Goal: Information Seeking & Learning: Check status

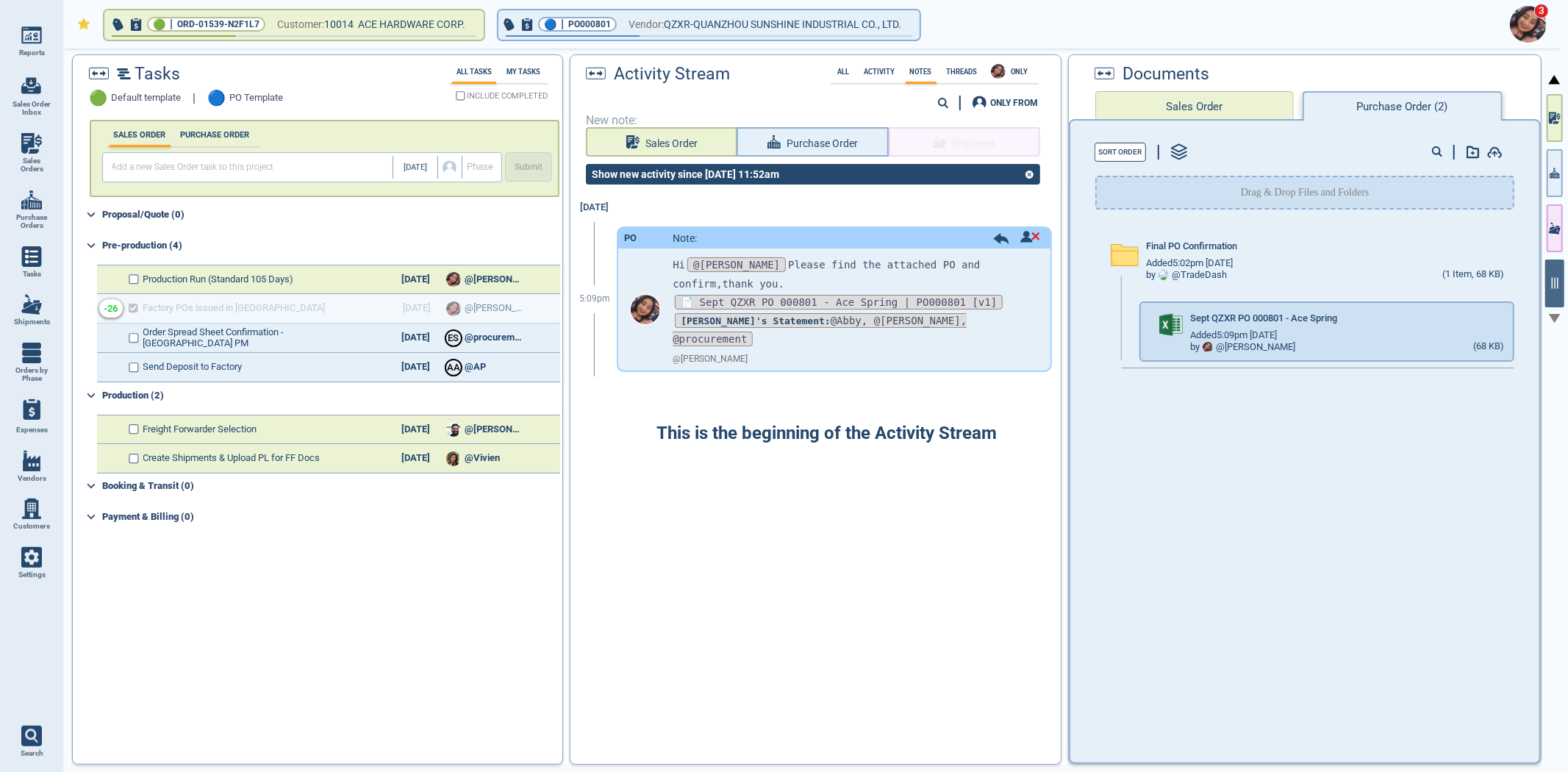
click at [42, 144] on link "Sales Orders" at bounding box center [32, 153] width 63 height 56
select select "50"
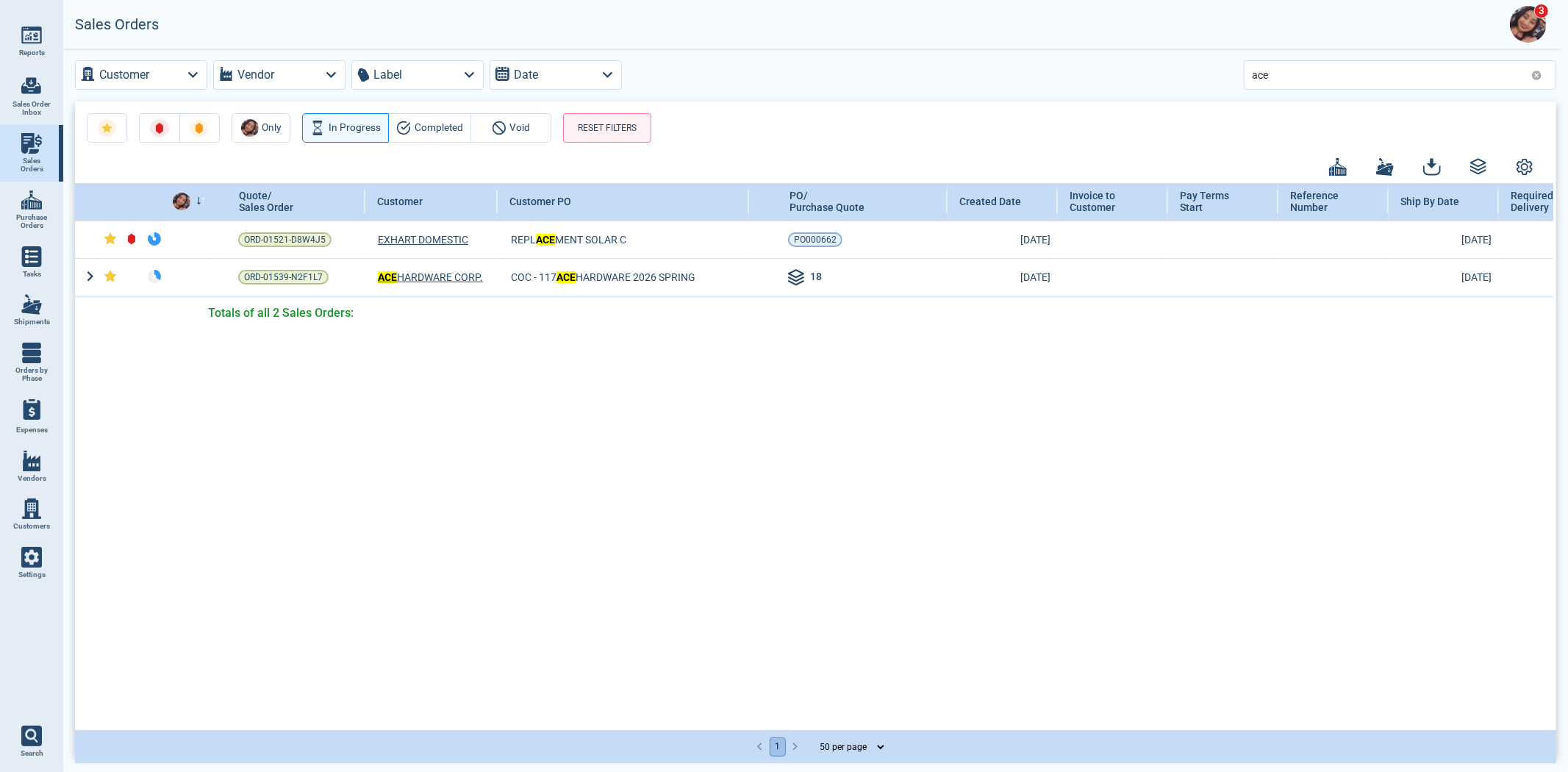
click at [1532, 75] on icon at bounding box center [1536, 76] width 11 height 11
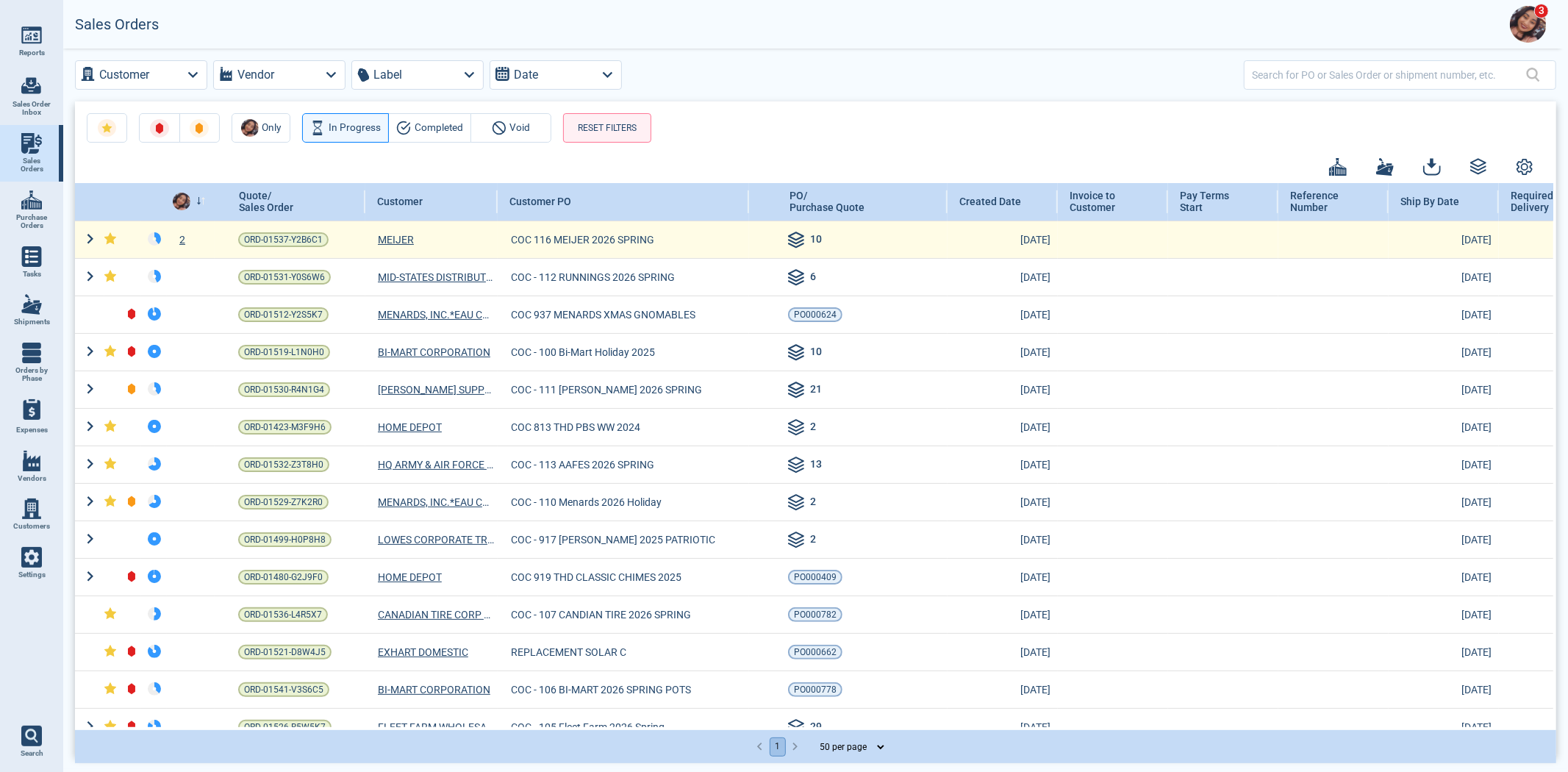
click at [183, 233] on div "2" at bounding box center [191, 240] width 47 height 15
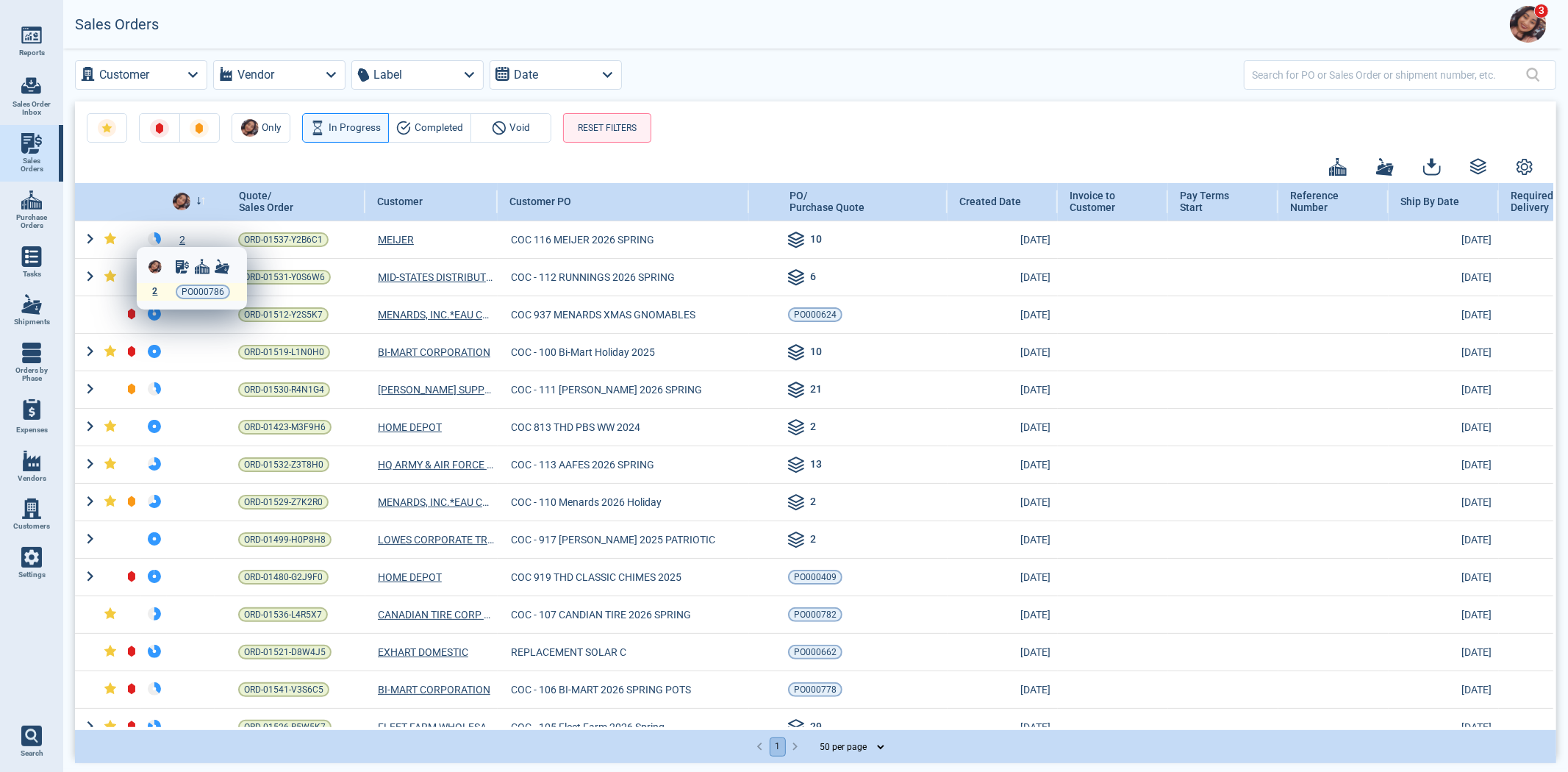
click at [157, 290] on div "2" at bounding box center [155, 292] width 11 height 11
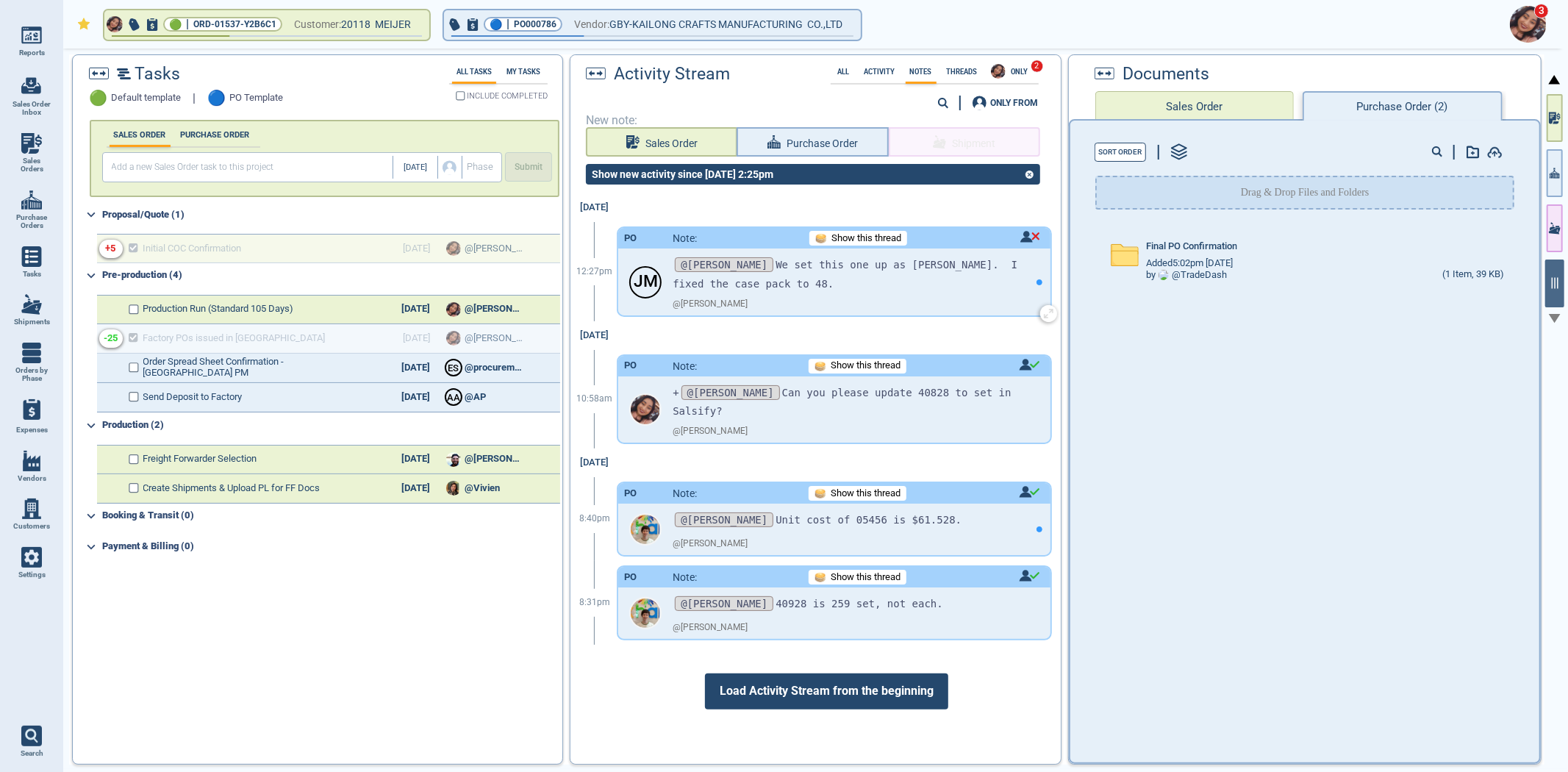
click at [1020, 234] on img at bounding box center [1030, 236] width 20 height 11
click at [872, 297] on div at bounding box center [784, 386] width 1568 height 772
click at [1035, 275] on div at bounding box center [1039, 281] width 22 height 66
click at [1544, 178] on div at bounding box center [1554, 411] width 20 height 726
click at [1555, 179] on icon "button" at bounding box center [1555, 173] width 11 height 16
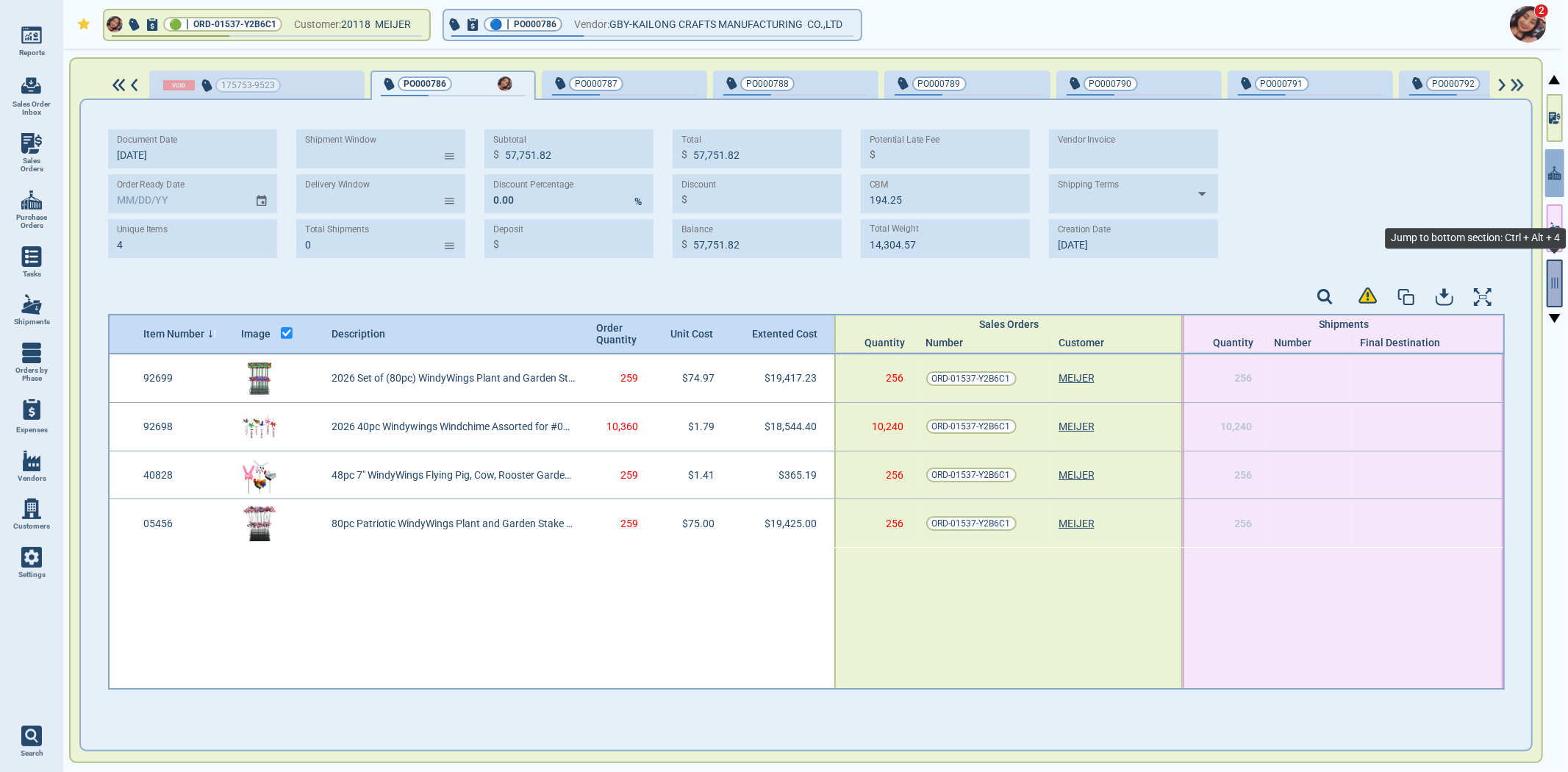
click at [1553, 282] on icon "button" at bounding box center [1554, 283] width 13 height 13
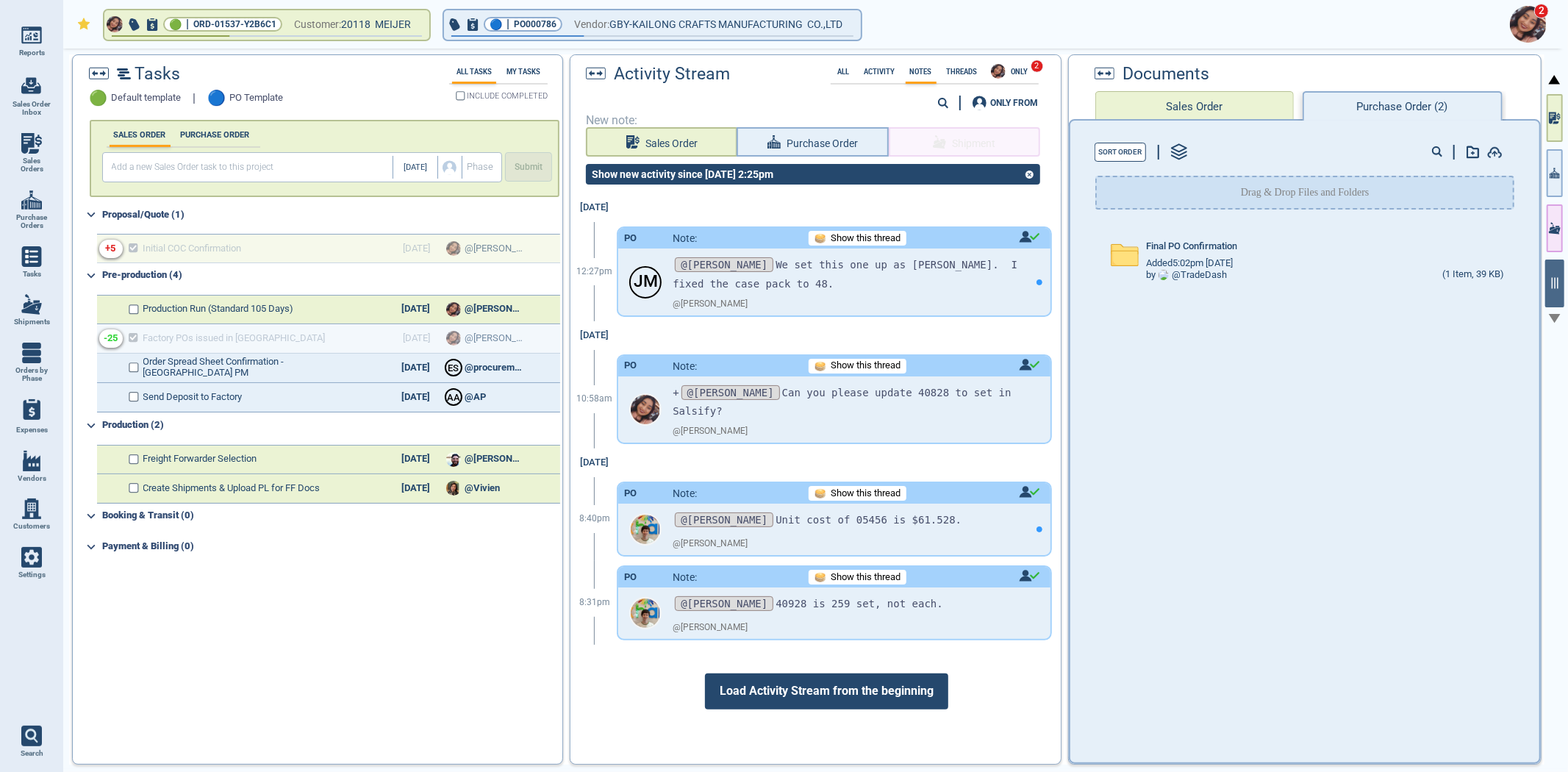
click at [1180, 510] on div "Final PO Confirmation Added 5:02pm 2/17/23 by @ TradeDash (1 Item, 39 KB)" at bounding box center [1305, 489] width 469 height 533
click at [1566, 361] on div "🟢 | ORD-01537-Y2B6C1 Customer: 20118 MEIJER 🔵 | PO000786 Vendor: GBY-KAILONG CR…" at bounding box center [816, 410] width 1505 height 725
click at [881, 494] on span "Show this thread" at bounding box center [866, 494] width 70 height 11
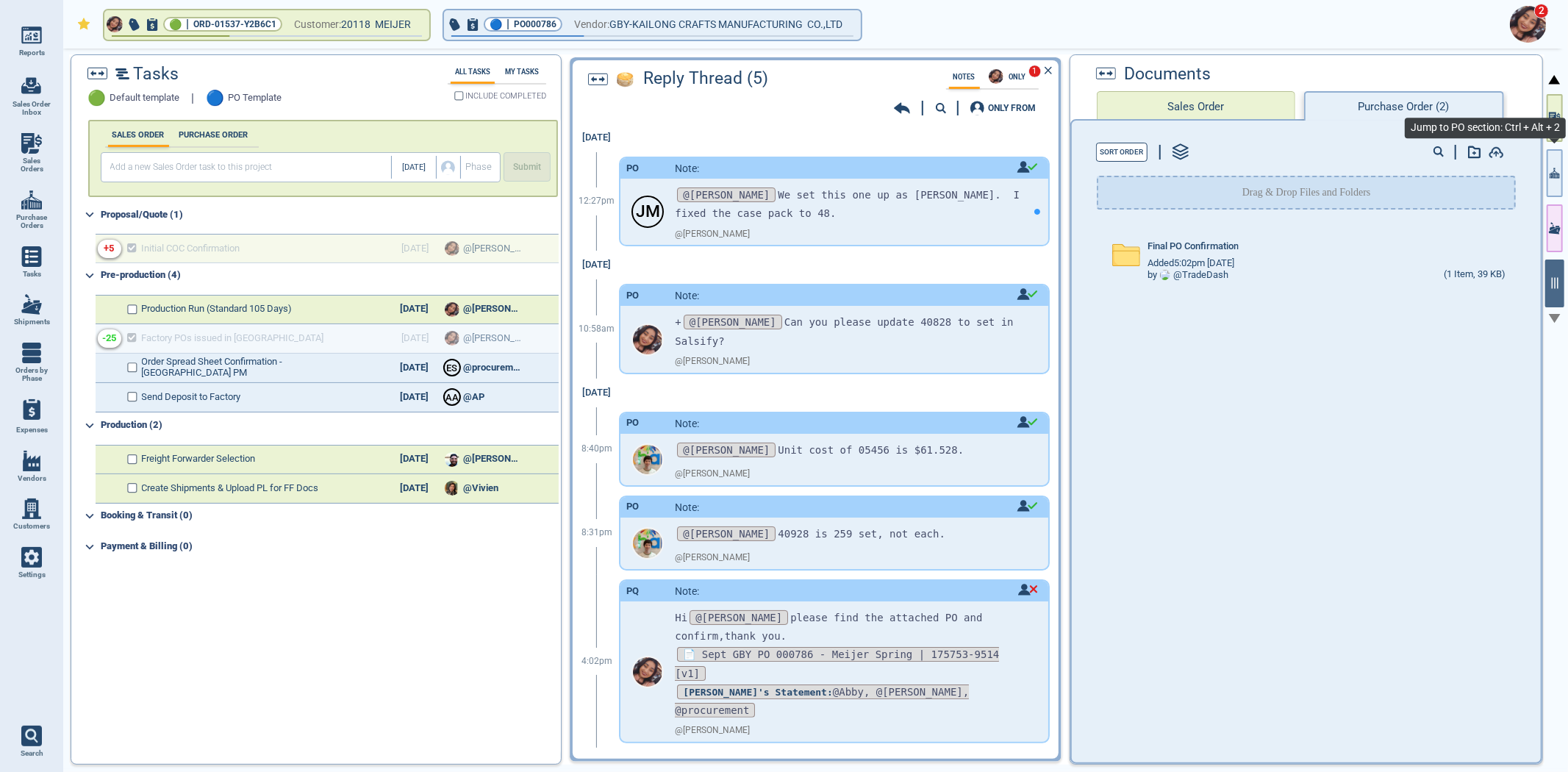
click at [1554, 175] on icon "button" at bounding box center [1555, 173] width 11 height 16
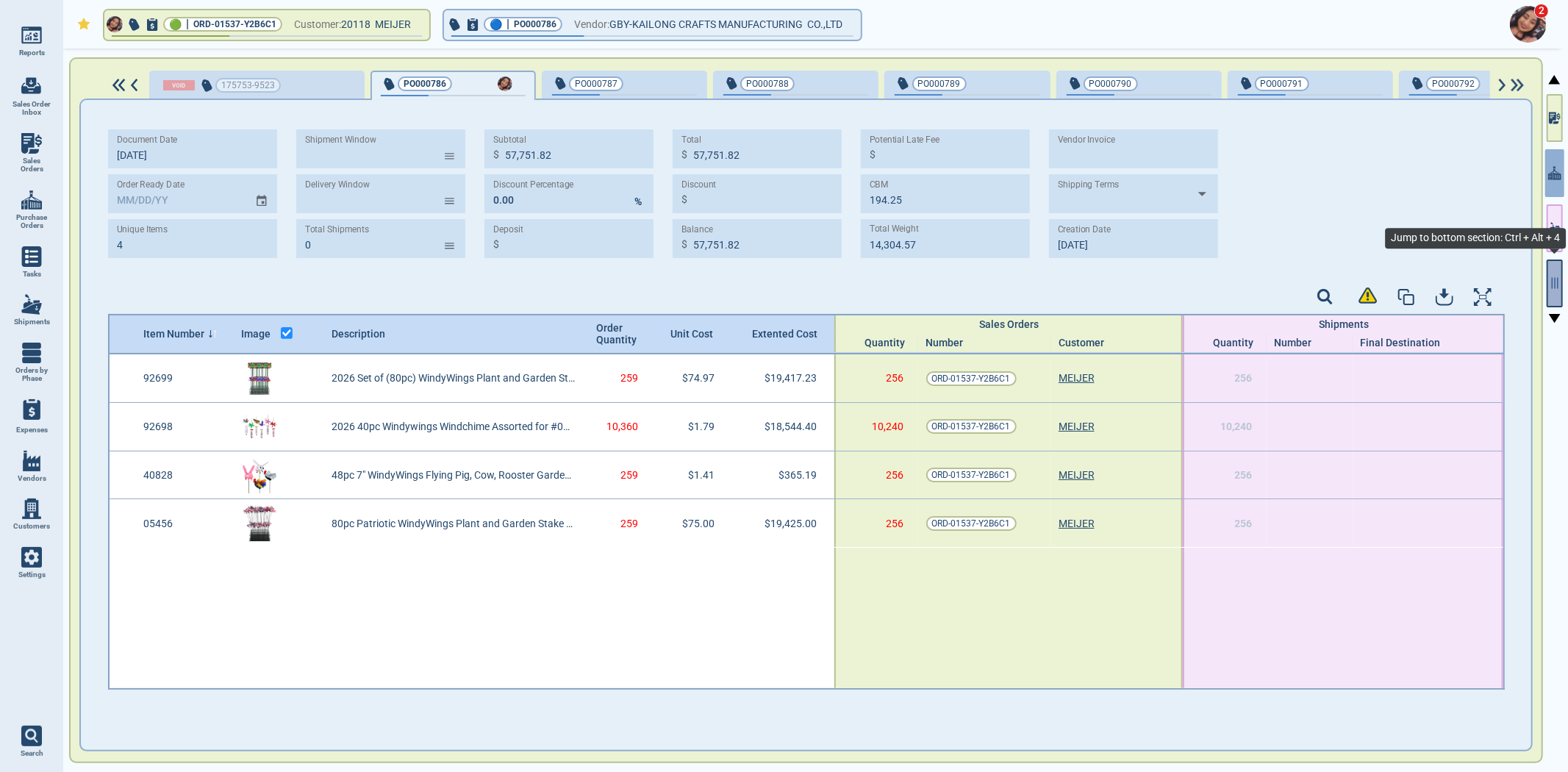
click at [1559, 277] on icon "button" at bounding box center [1554, 283] width 13 height 13
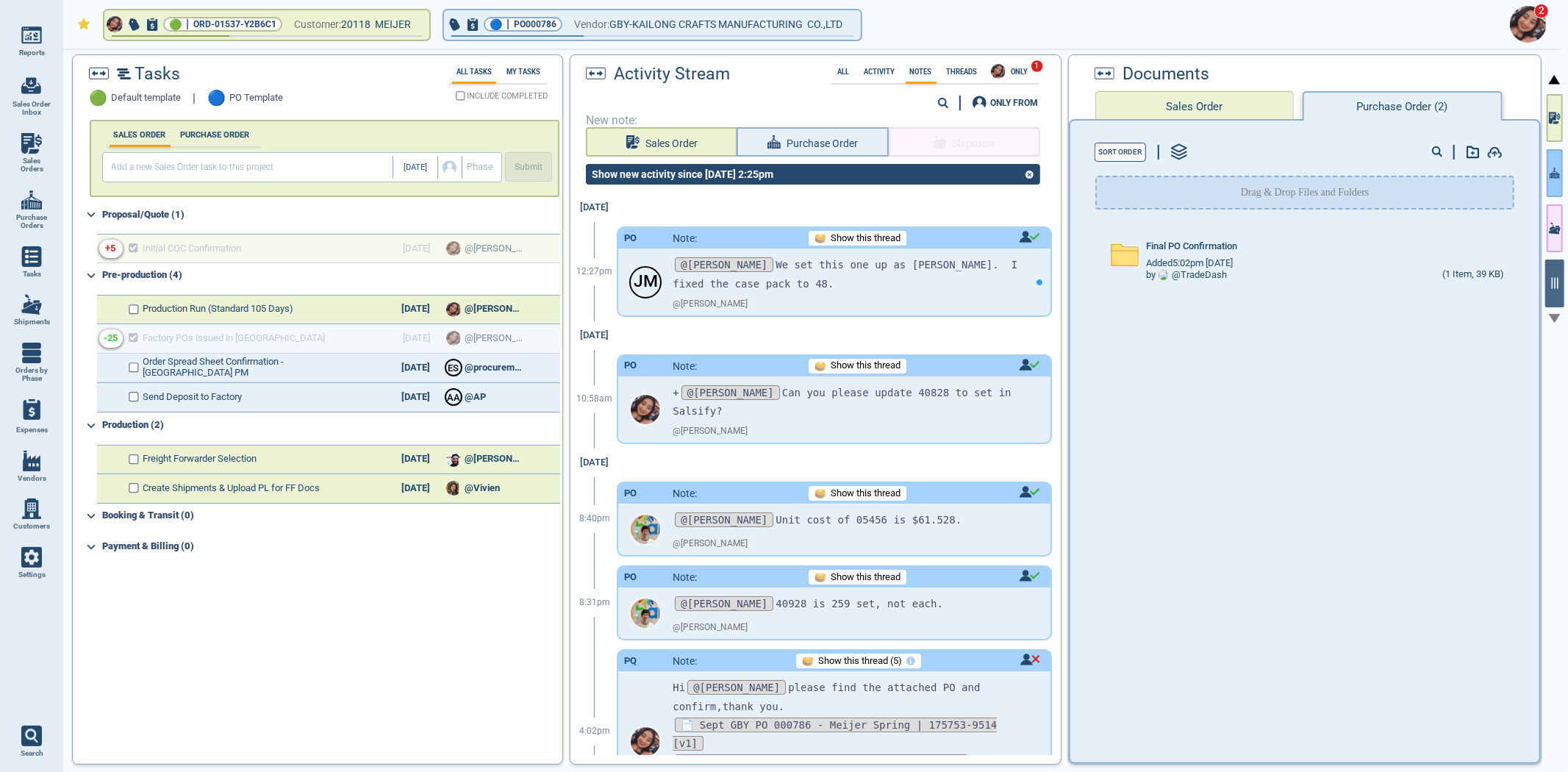
click at [1554, 167] on icon "button" at bounding box center [1555, 173] width 11 height 16
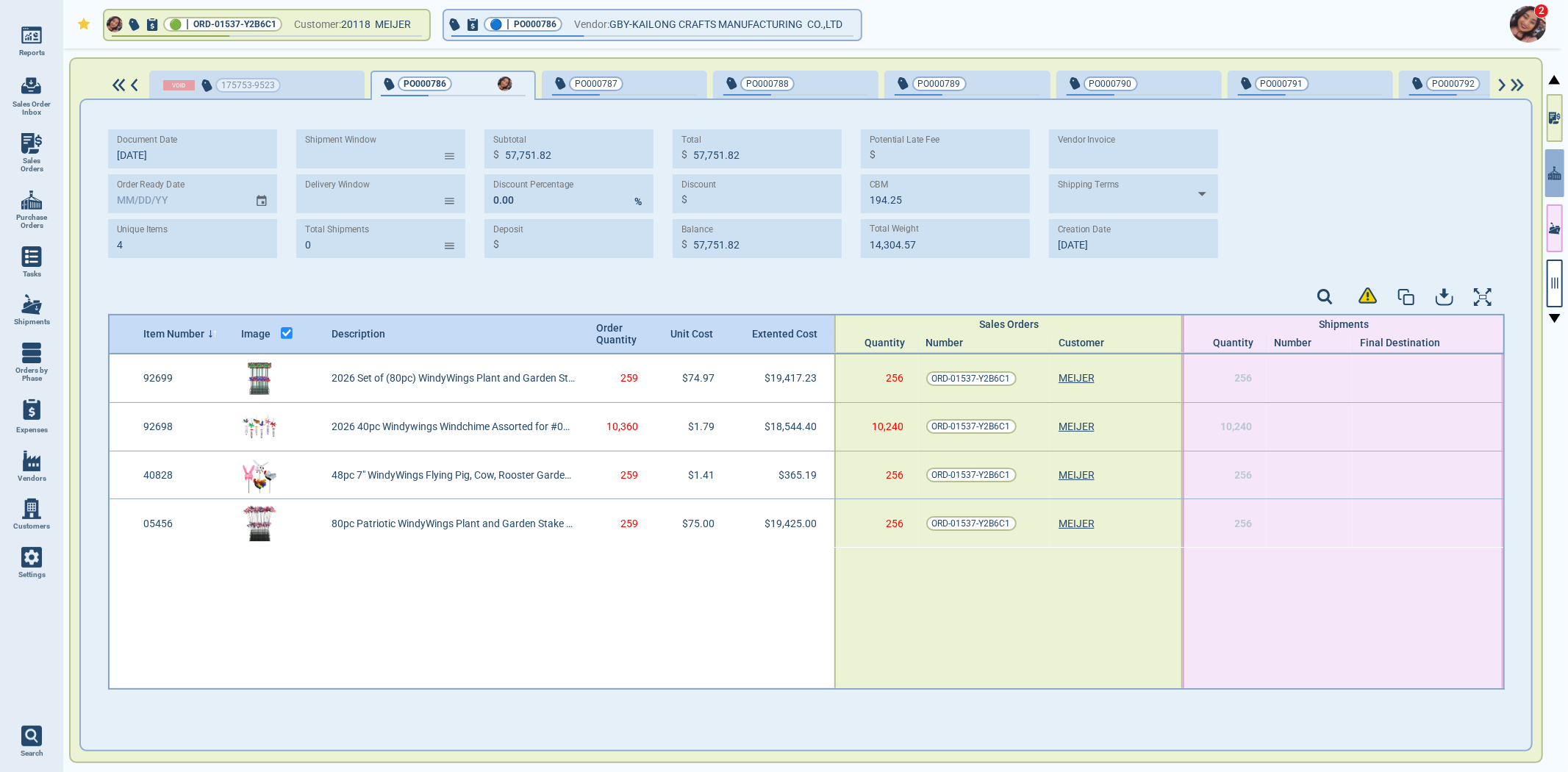
drag, startPoint x: 1559, startPoint y: 284, endPoint x: 1564, endPoint y: 269, distance: 15.8
click at [1559, 285] on icon "button" at bounding box center [1554, 283] width 13 height 13
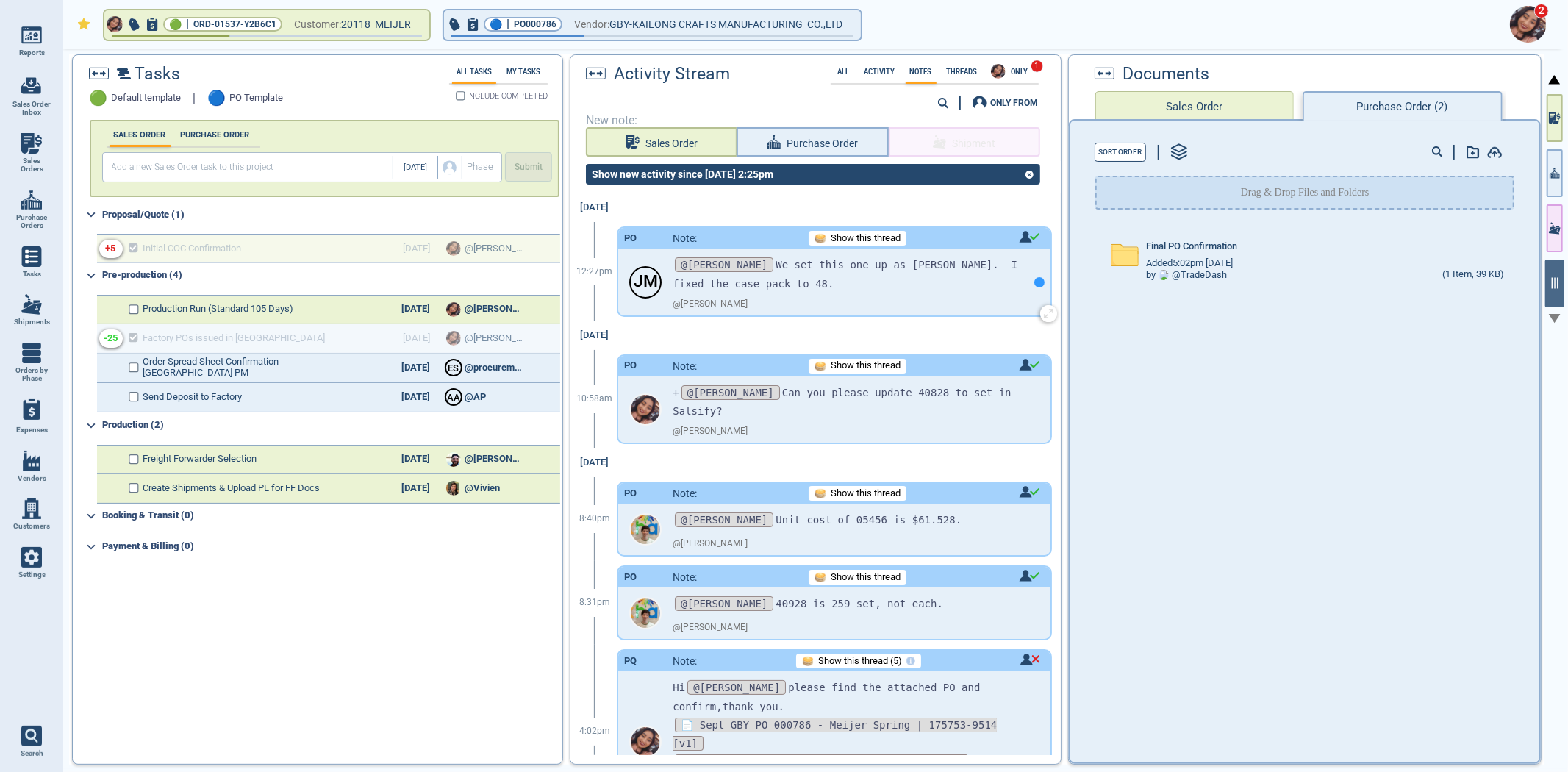
click at [1034, 282] on div at bounding box center [1039, 283] width 11 height 11
click at [1550, 175] on icon "button" at bounding box center [1551, 176] width 2 height 5
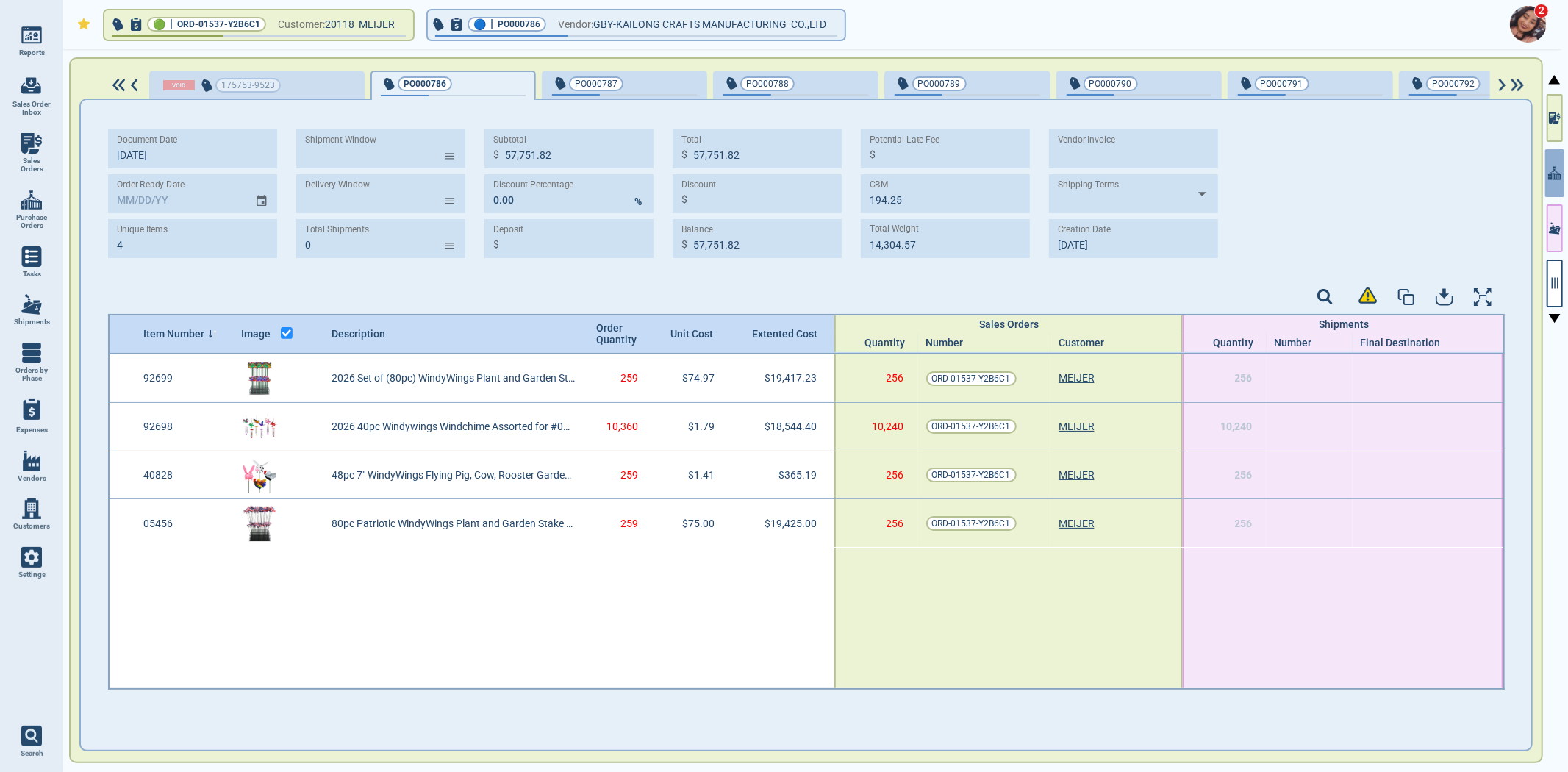
type input "74,612.72"
type input "[DATE]"
click at [1544, 283] on div at bounding box center [1554, 411] width 20 height 726
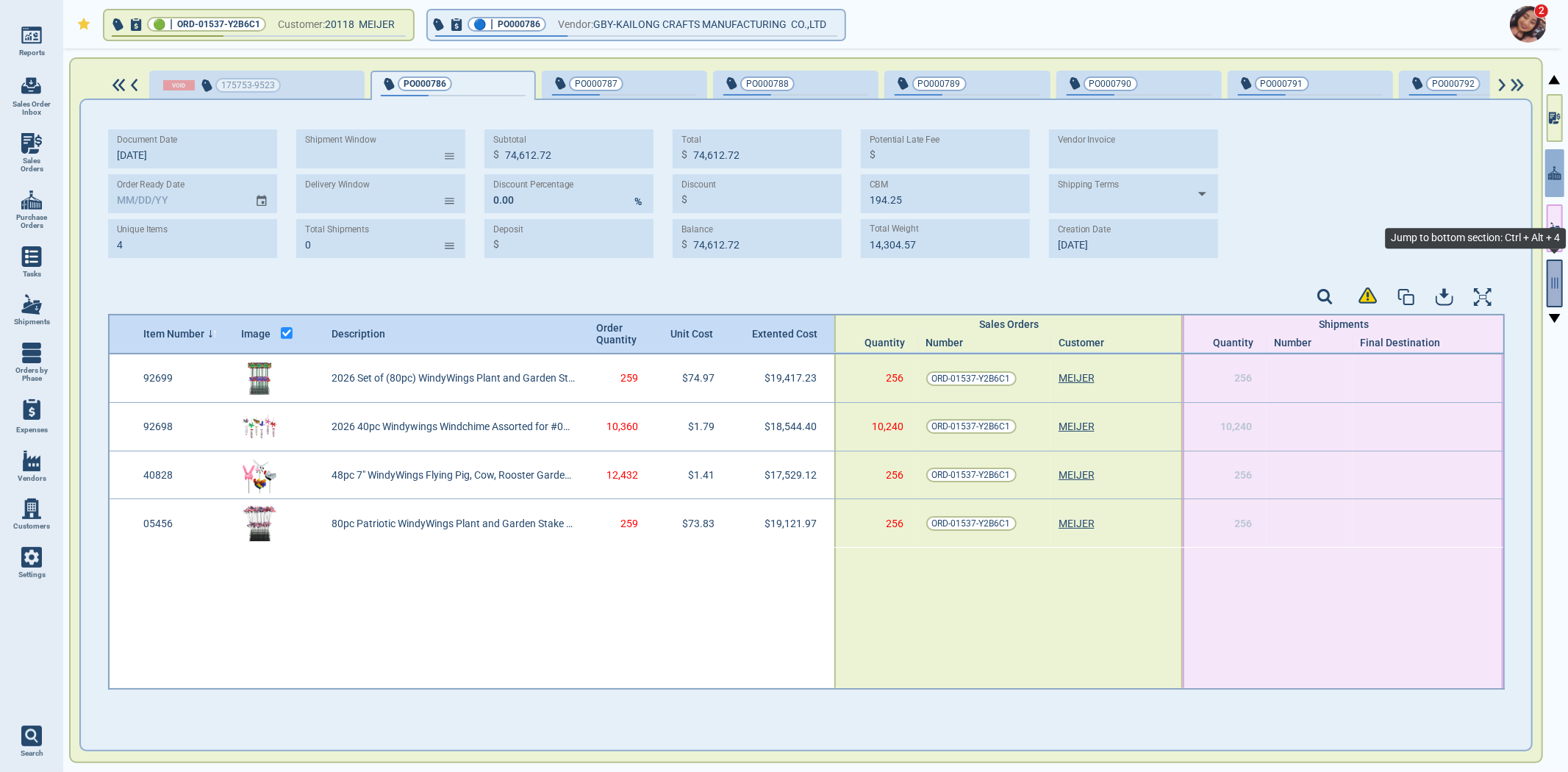
click at [1550, 282] on icon "button" at bounding box center [1554, 283] width 13 height 13
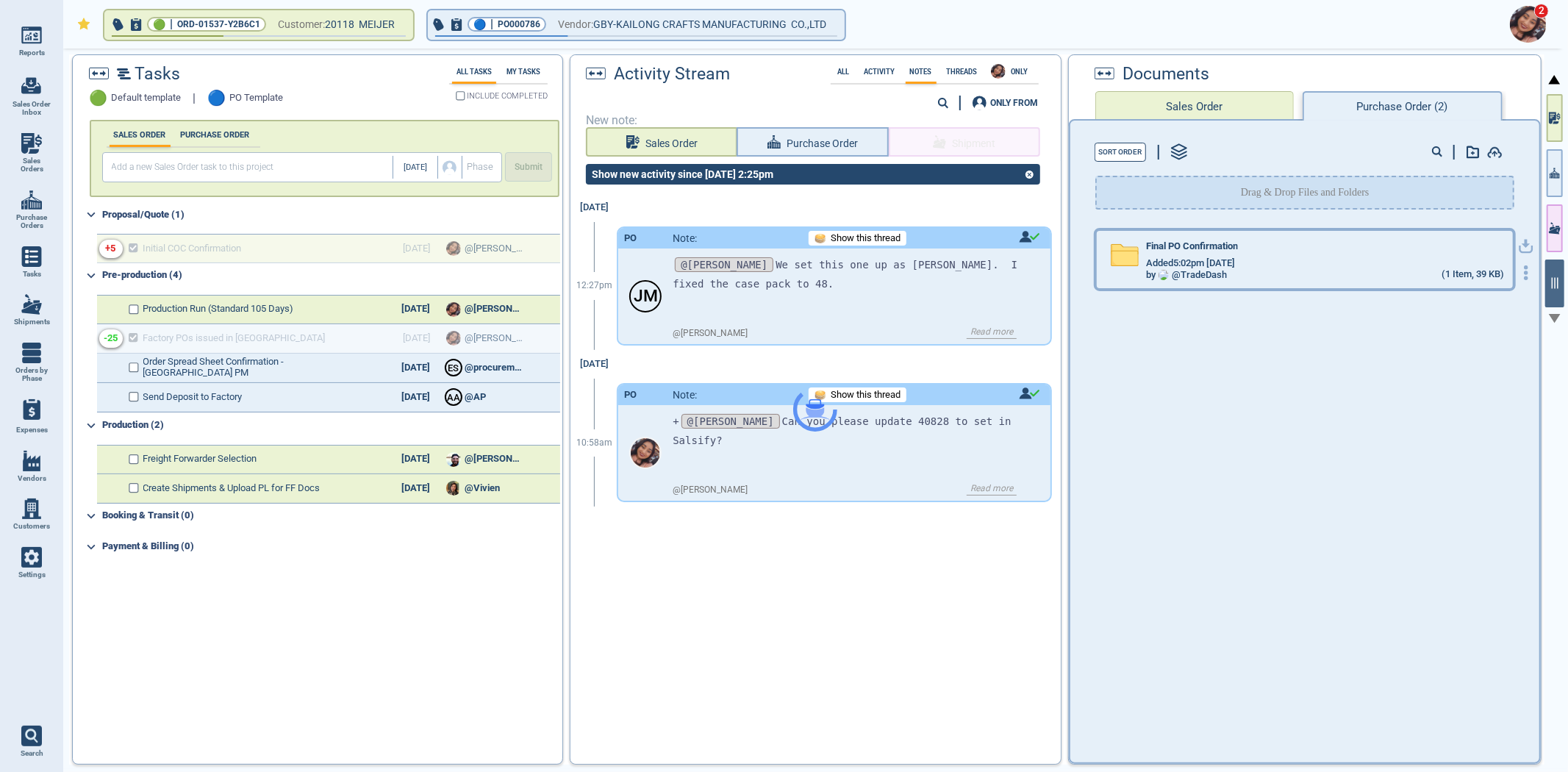
drag, startPoint x: 1367, startPoint y: 246, endPoint x: 1357, endPoint y: 251, distance: 11.2
click at [1365, 246] on div "Final PO Confirmation" at bounding box center [1325, 249] width 358 height 16
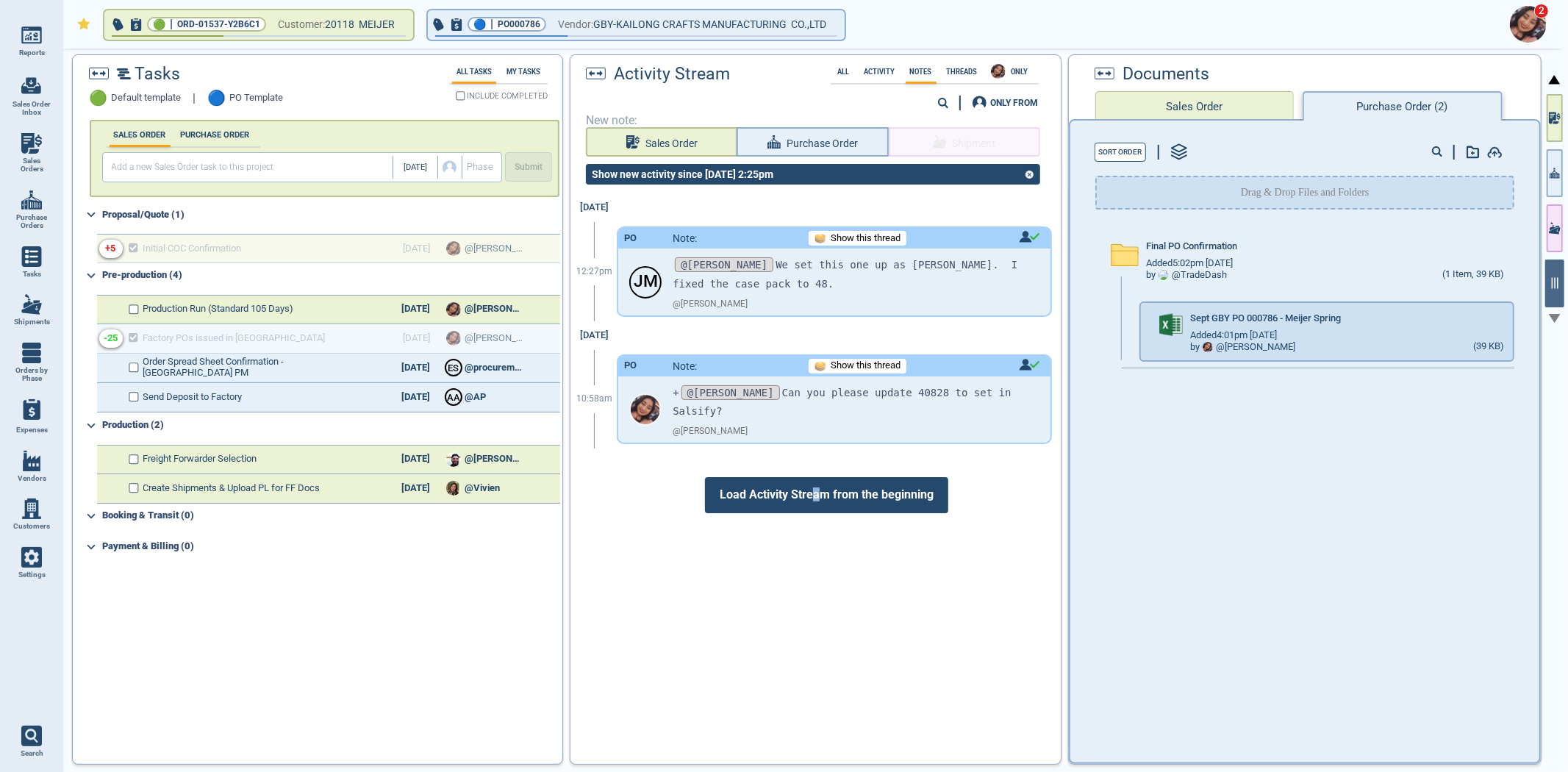
click at [812, 498] on span "Load Activity Stream from the beginning" at bounding box center [826, 494] width 243 height 35
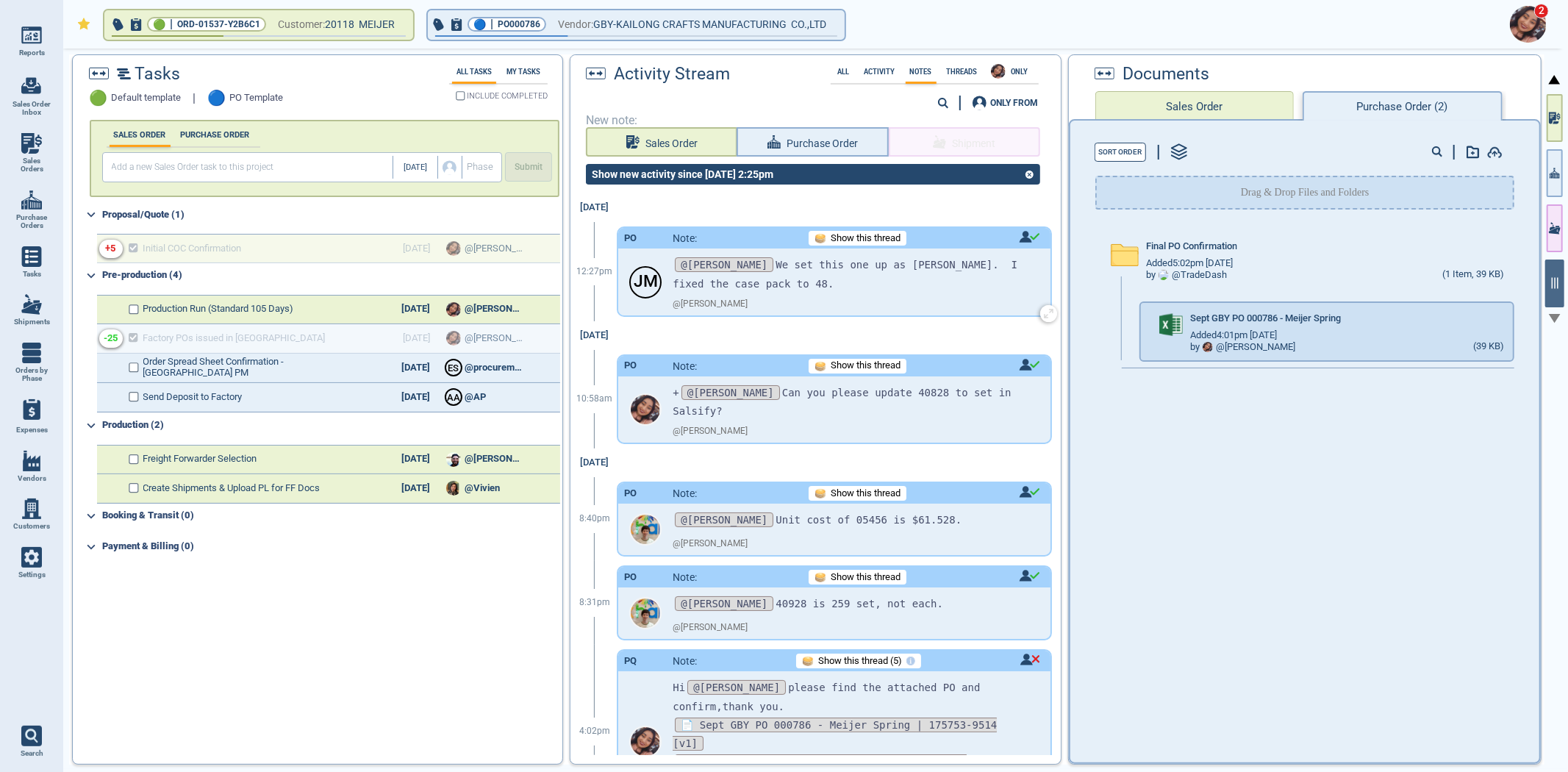
click at [851, 233] on span "Show this thread" at bounding box center [866, 238] width 70 height 11
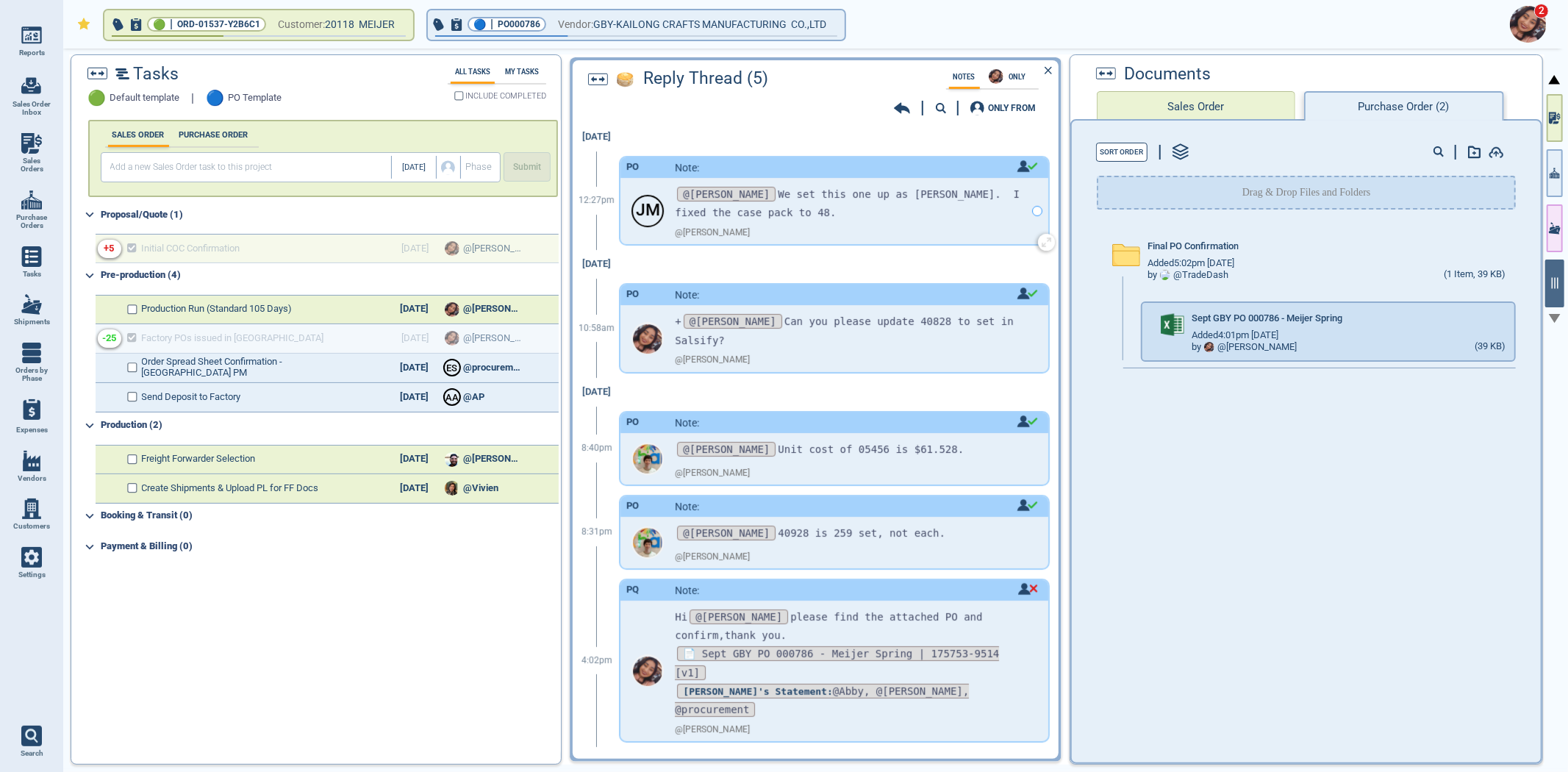
click at [860, 240] on div "@ [PERSON_NAME]" at bounding box center [849, 233] width 350 height 22
click at [896, 107] on icon at bounding box center [902, 108] width 16 height 11
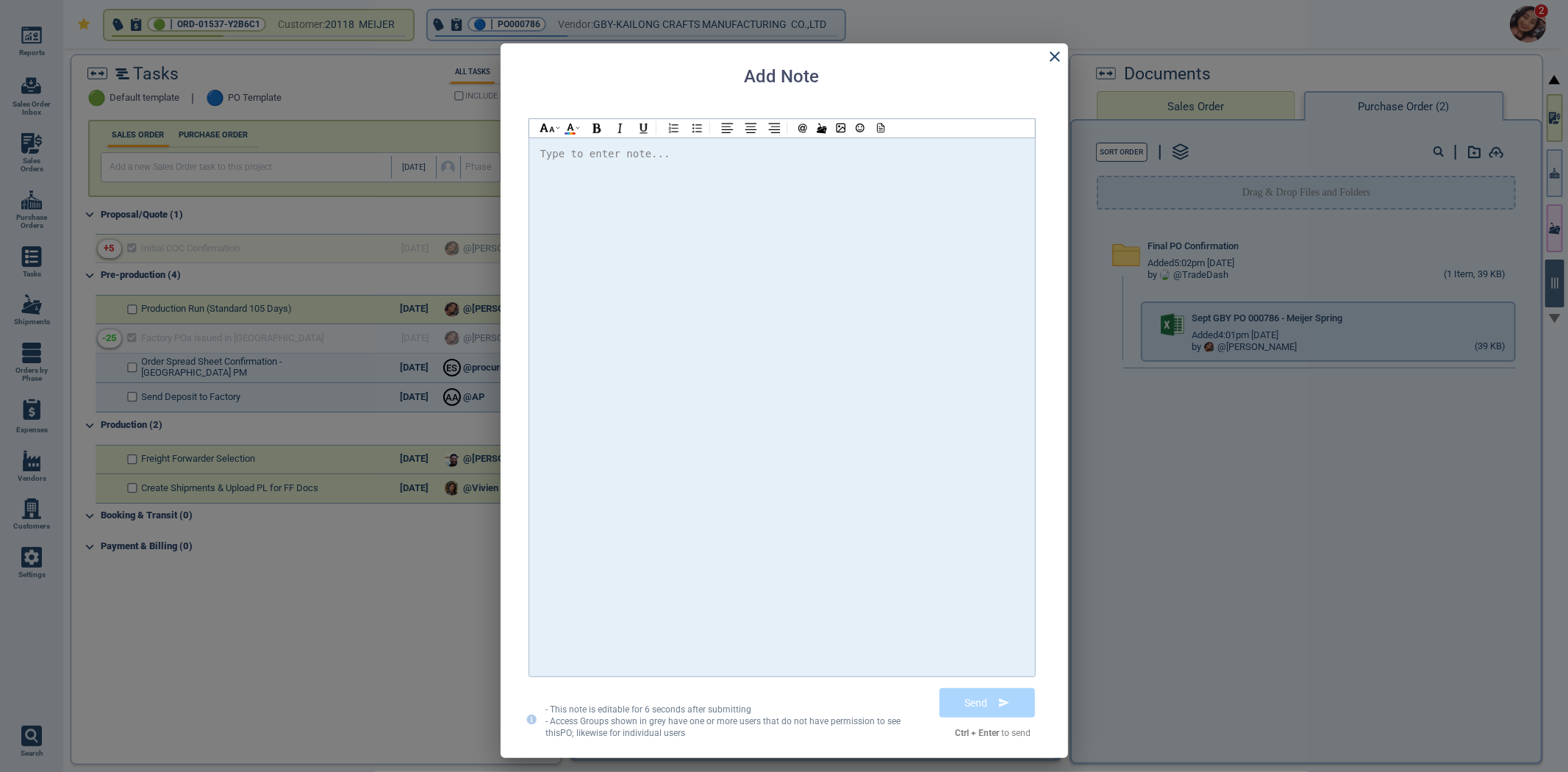
click at [881, 225] on div at bounding box center [781, 407] width 484 height 524
click at [1044, 54] on div "Add Note Type to enter note... - This note is editable for 6 seconds after subm…" at bounding box center [784, 400] width 567 height 715
click at [1058, 54] on icon at bounding box center [1054, 56] width 18 height 18
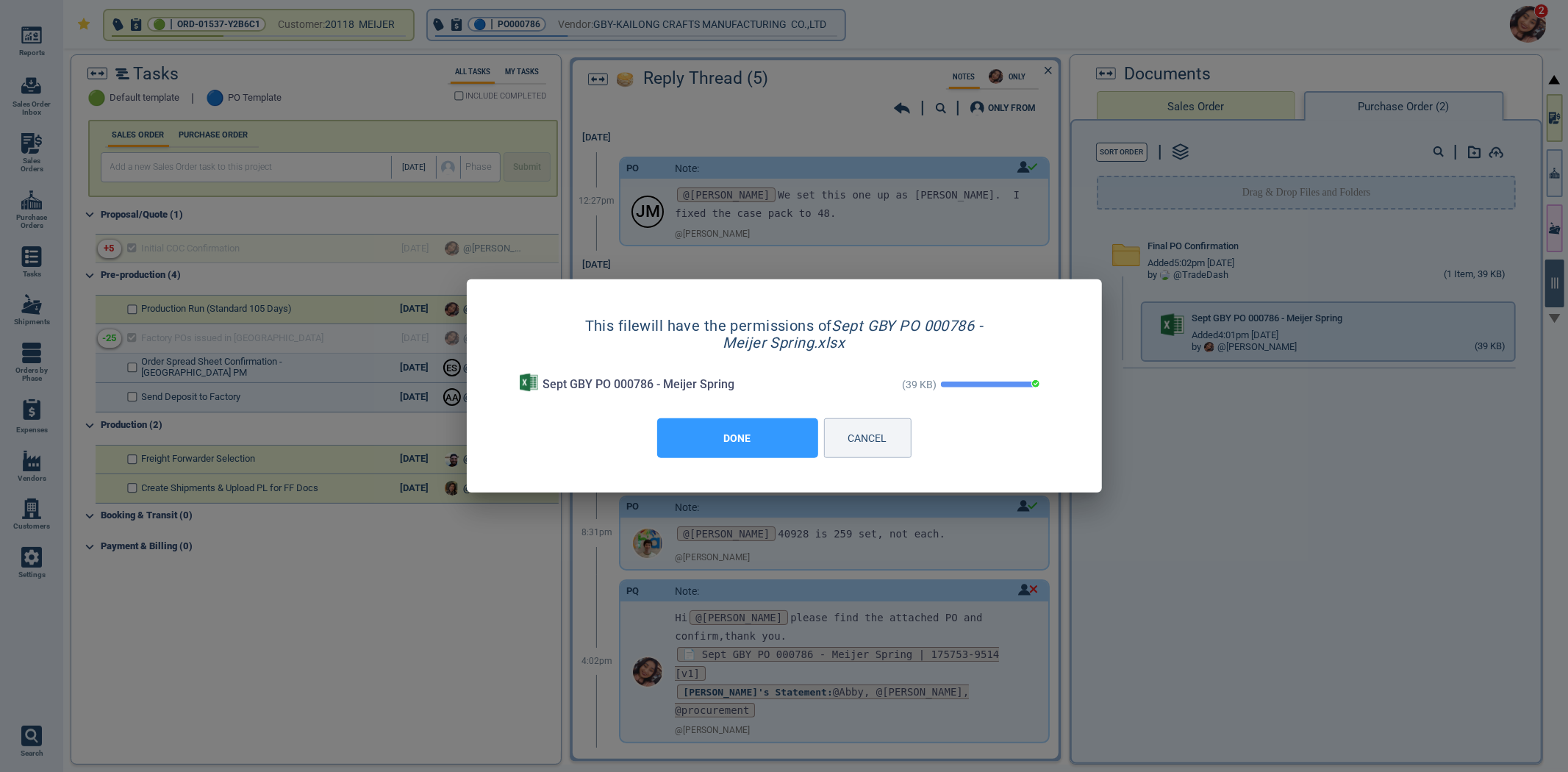
click at [760, 449] on button "DONE" at bounding box center [737, 437] width 161 height 40
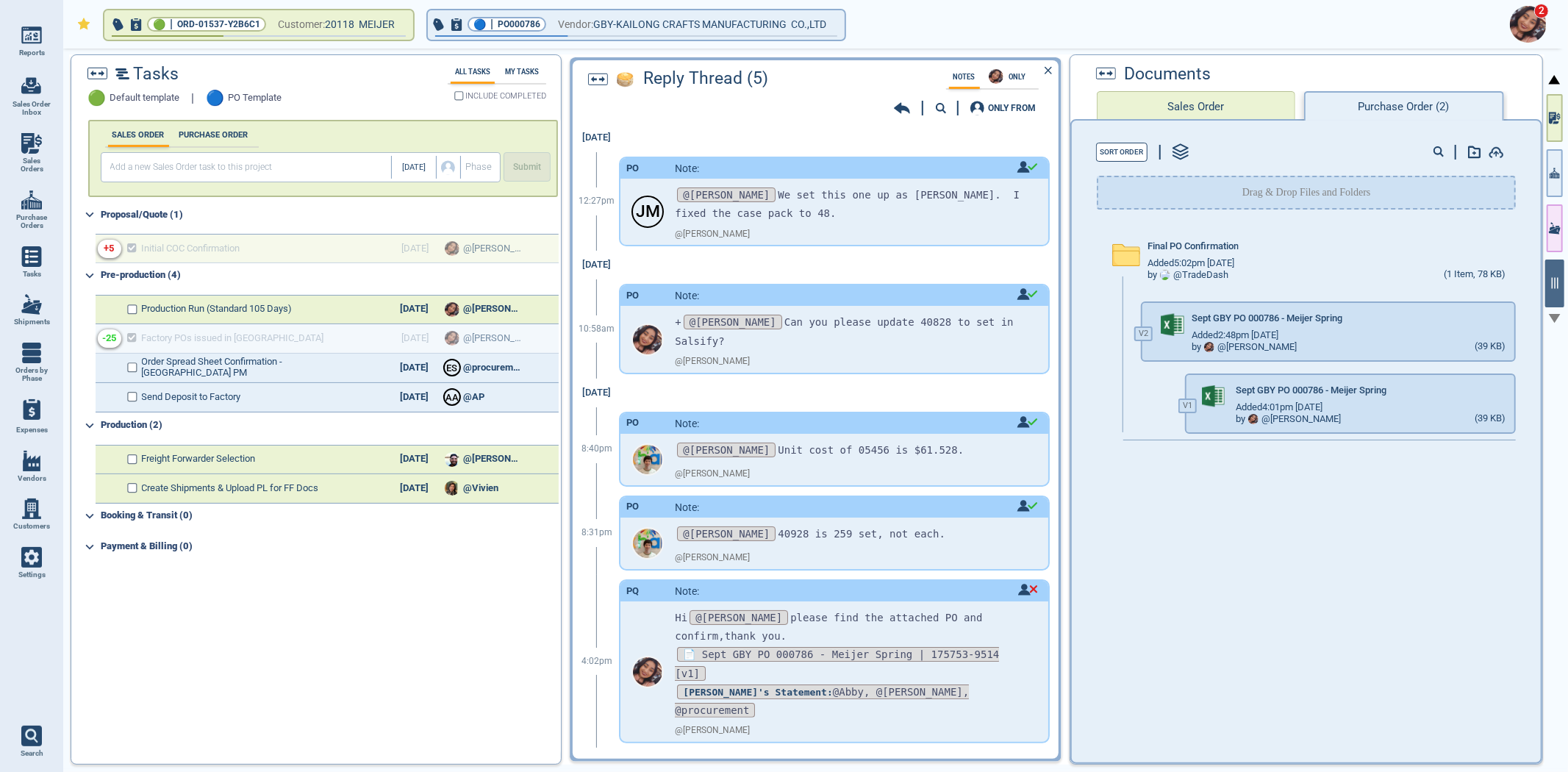
click at [904, 108] on icon at bounding box center [902, 108] width 16 height 11
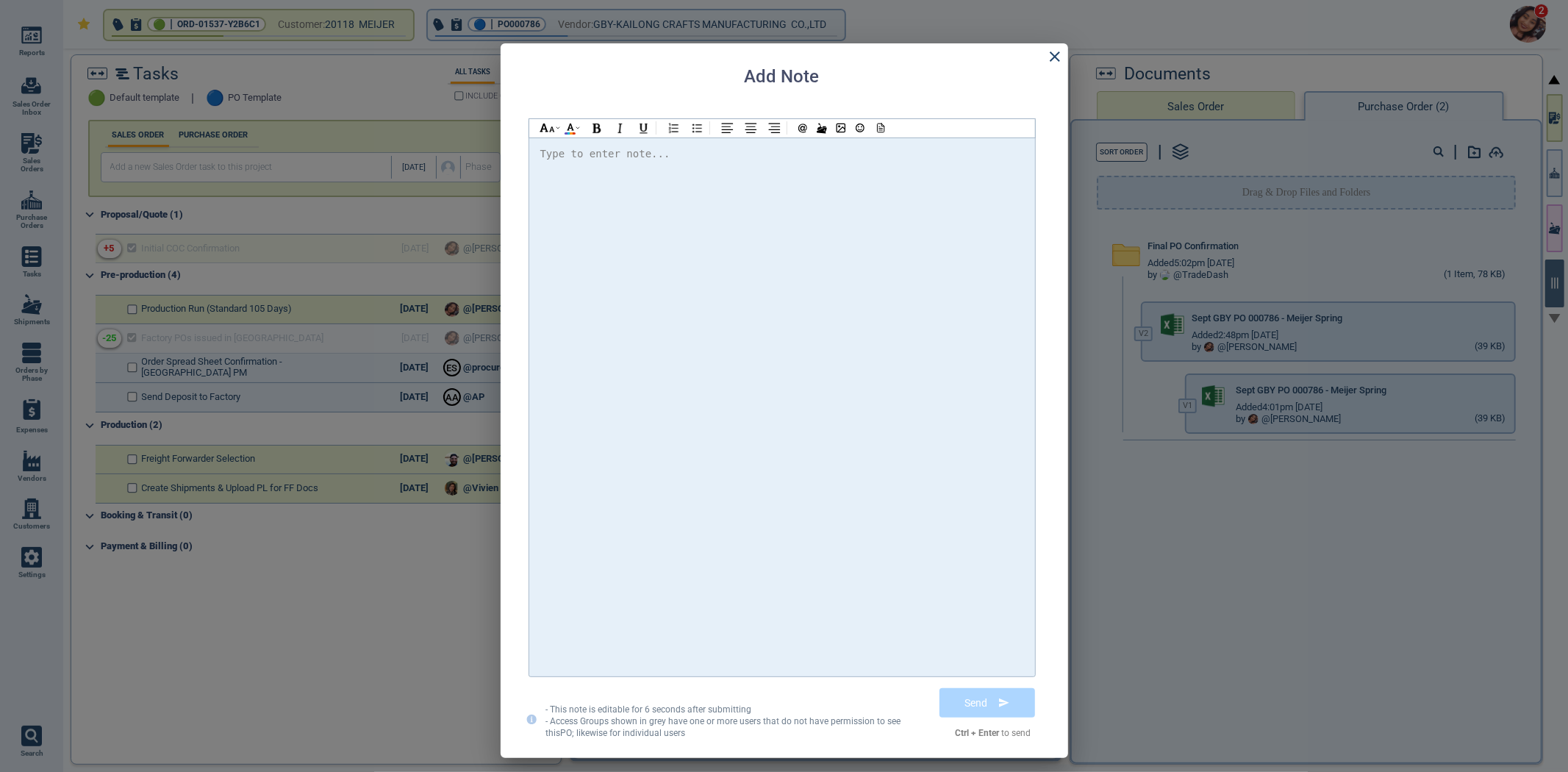
click at [888, 187] on div at bounding box center [781, 407] width 484 height 524
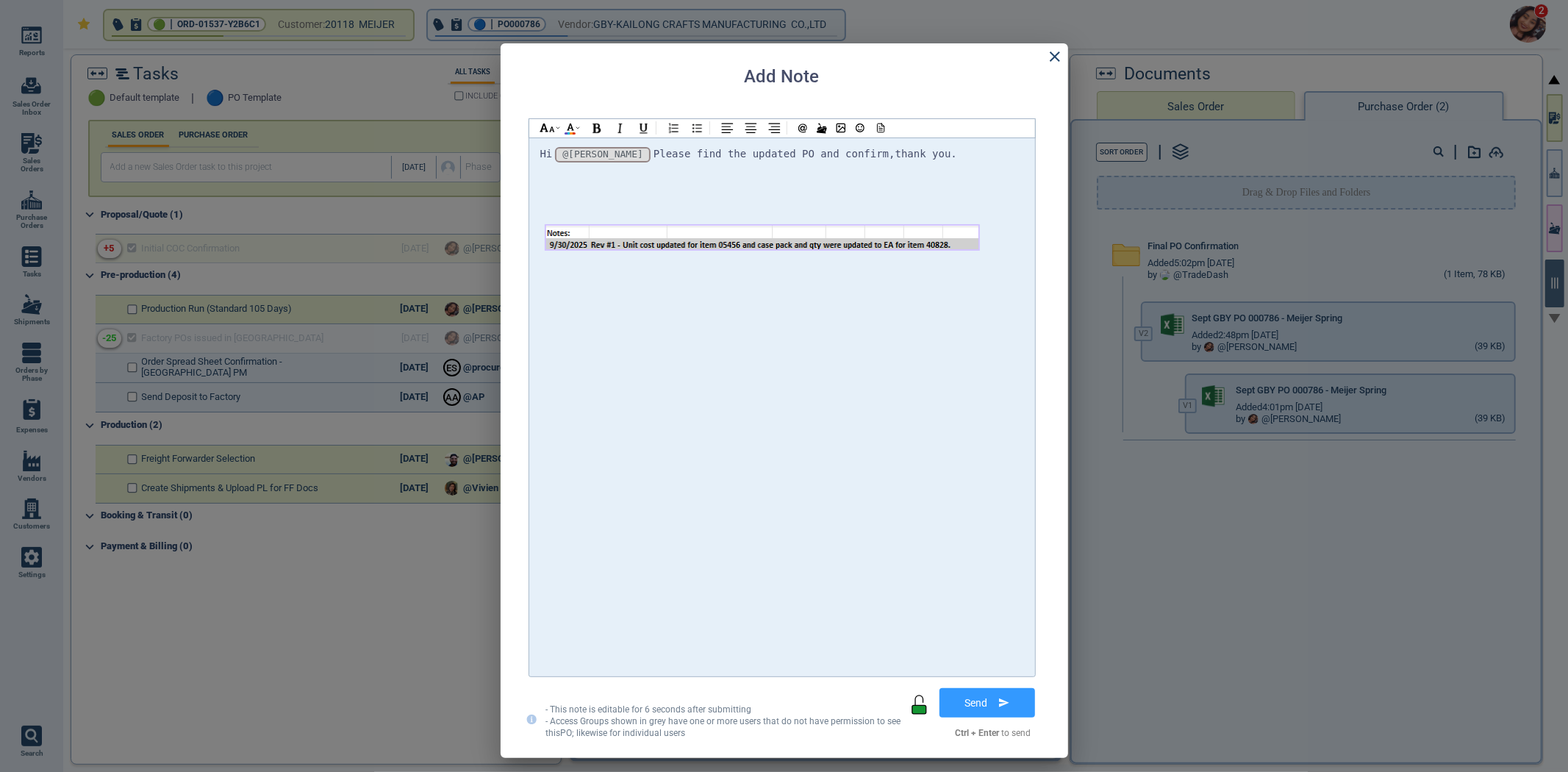
drag, startPoint x: 930, startPoint y: 226, endPoint x: 959, endPoint y: 216, distance: 30.7
click at [977, 223] on figure at bounding box center [781, 240] width 484 height 41
click at [915, 209] on div at bounding box center [781, 210] width 484 height 18
click at [911, 192] on div at bounding box center [781, 191] width 484 height 18
drag, startPoint x: 906, startPoint y: 183, endPoint x: 910, endPoint y: 156, distance: 27.3
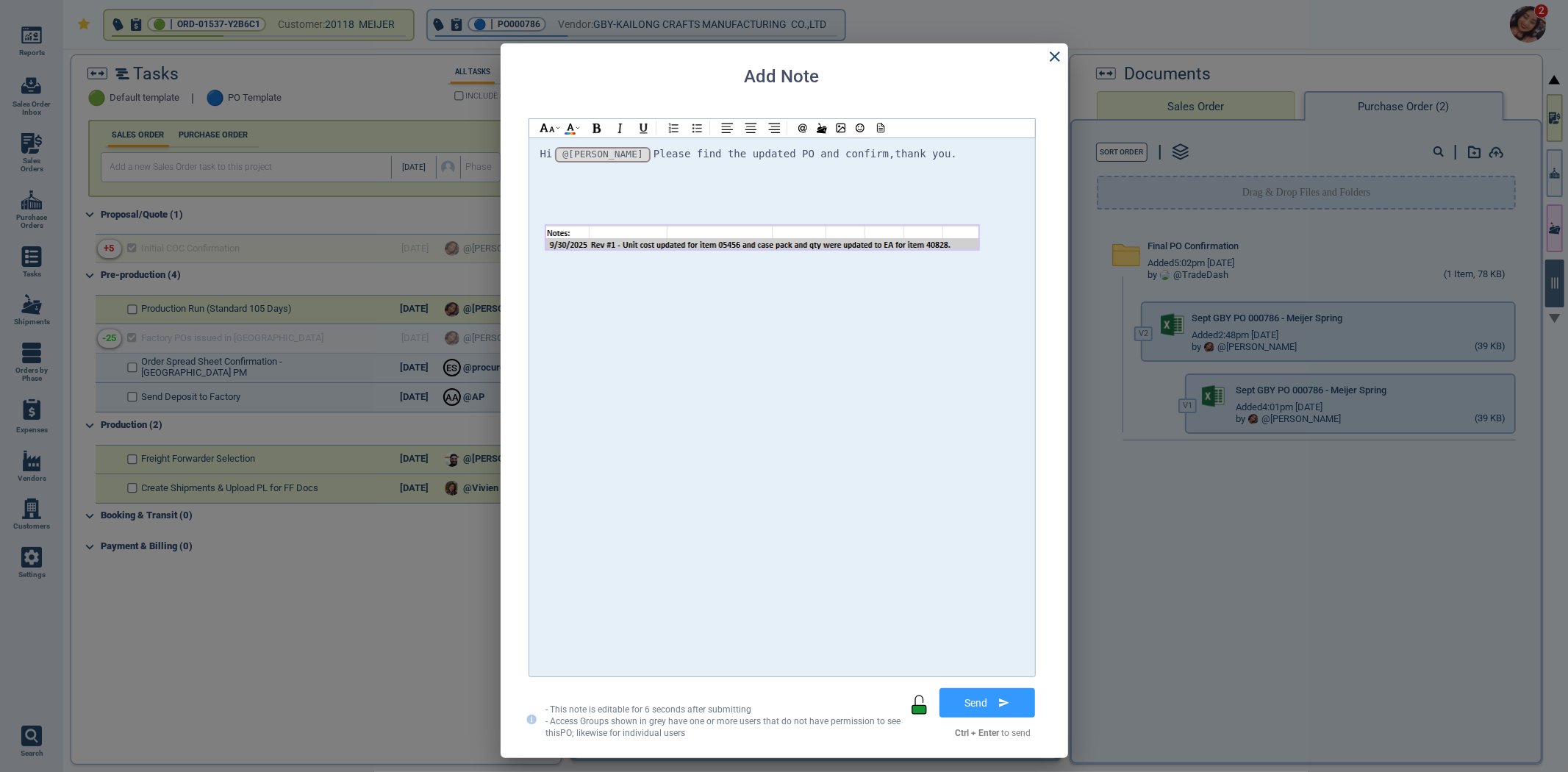
click at [906, 180] on div "Hi @[PERSON_NAME] @[PERSON_NAME] @[PERSON_NAME] Please find the updated PO and …" at bounding box center [781, 212] width 484 height 134
click at [886, 128] on div at bounding box center [879, 128] width 19 height 18
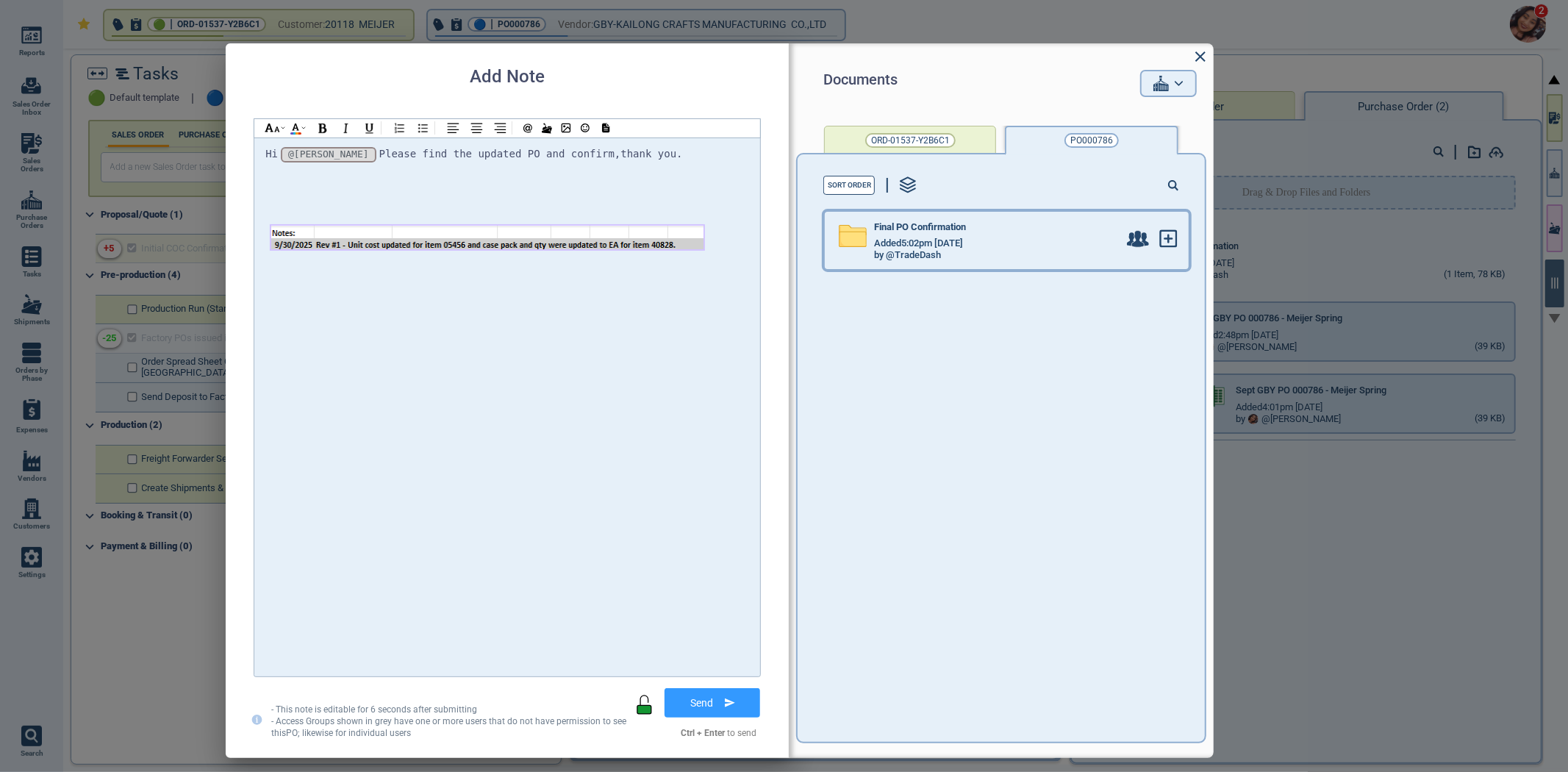
click at [967, 234] on div "Final PO Confirmation" at bounding box center [996, 230] width 244 height 16
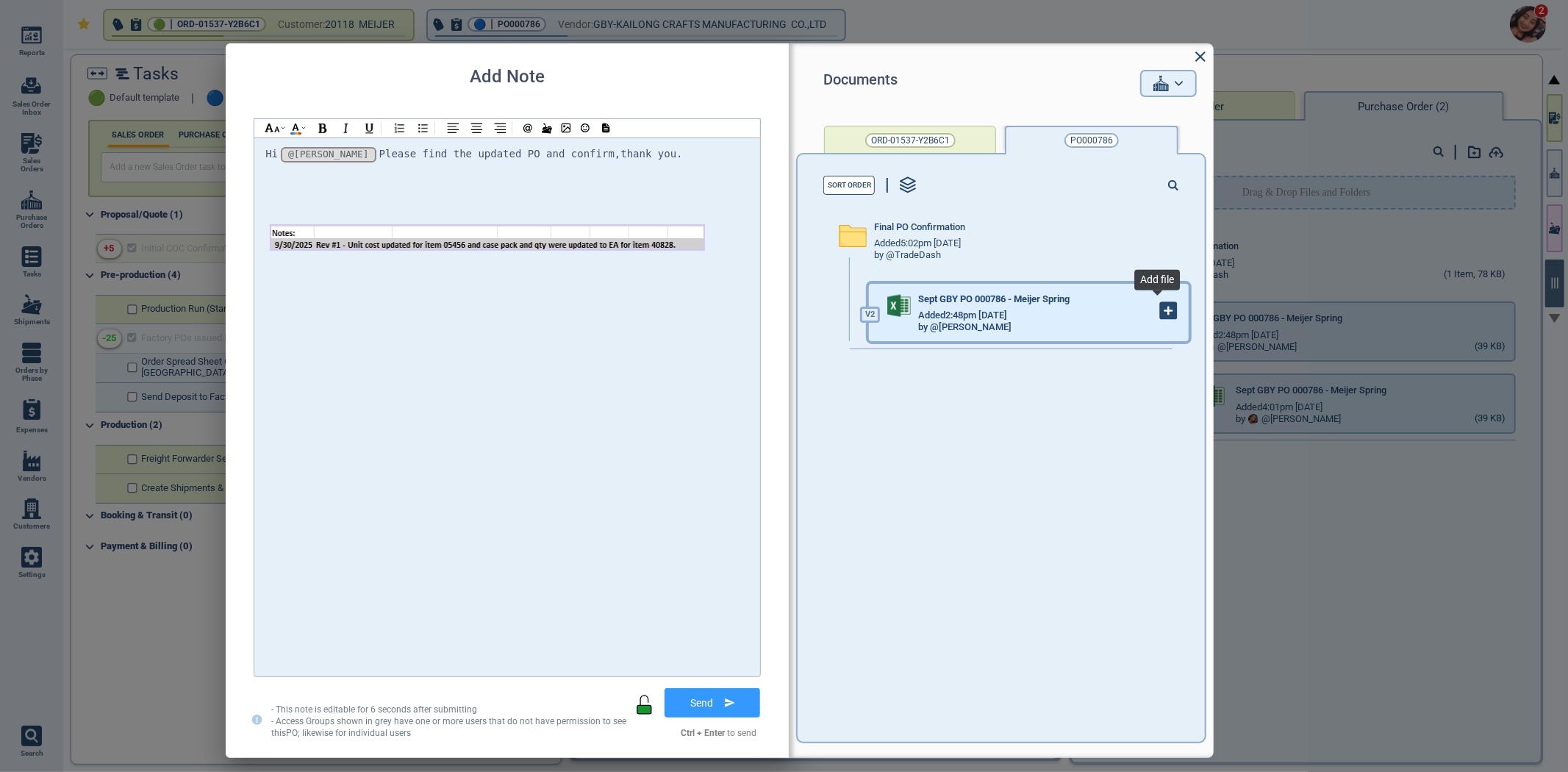
click at [1163, 314] on icon at bounding box center [1169, 311] width 16 height 16
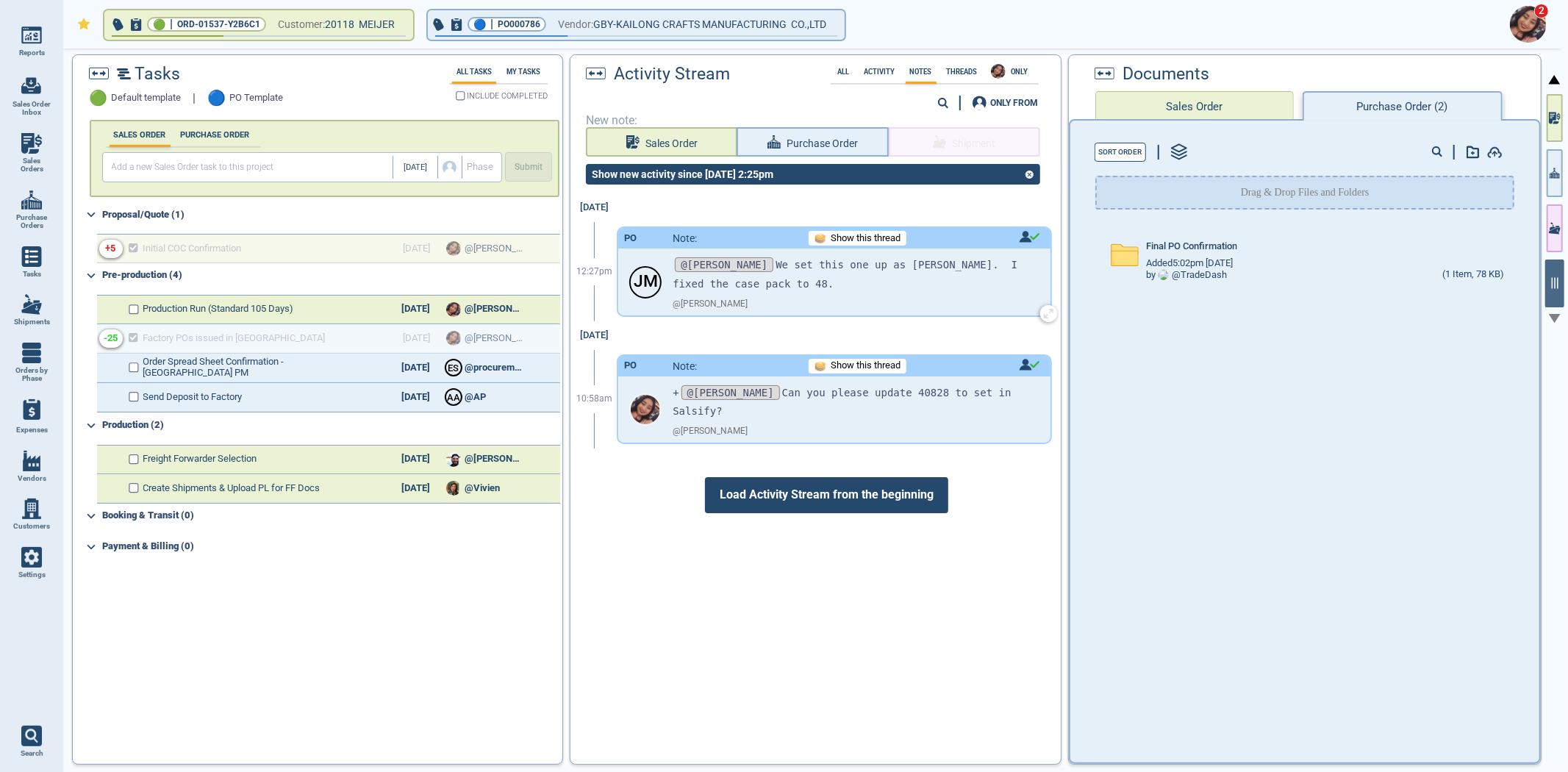
click at [820, 236] on div "Show this thread" at bounding box center [857, 238] width 97 height 15
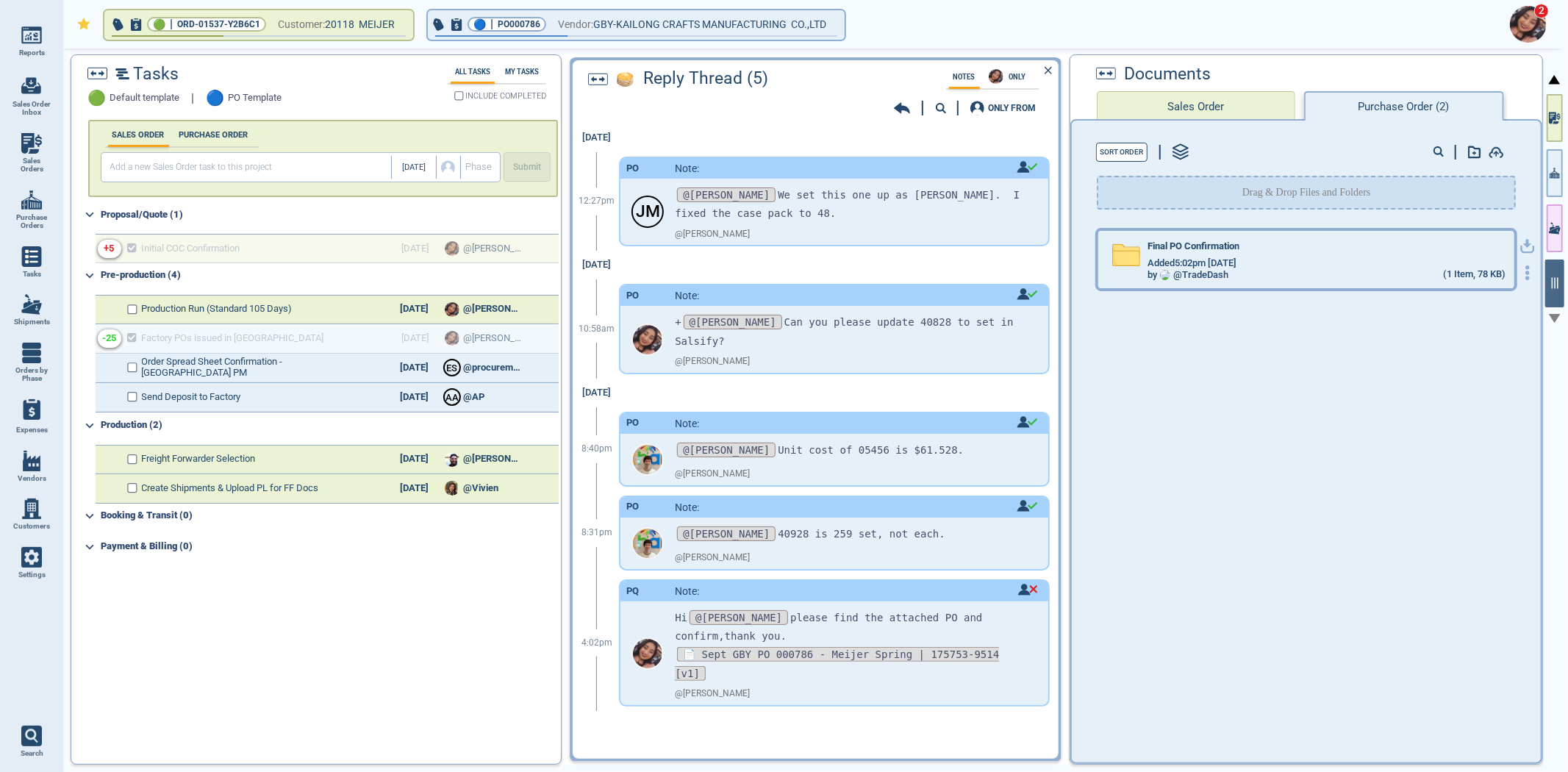
click at [1236, 262] on span "Added 5:02pm 2/17/23" at bounding box center [1191, 263] width 89 height 11
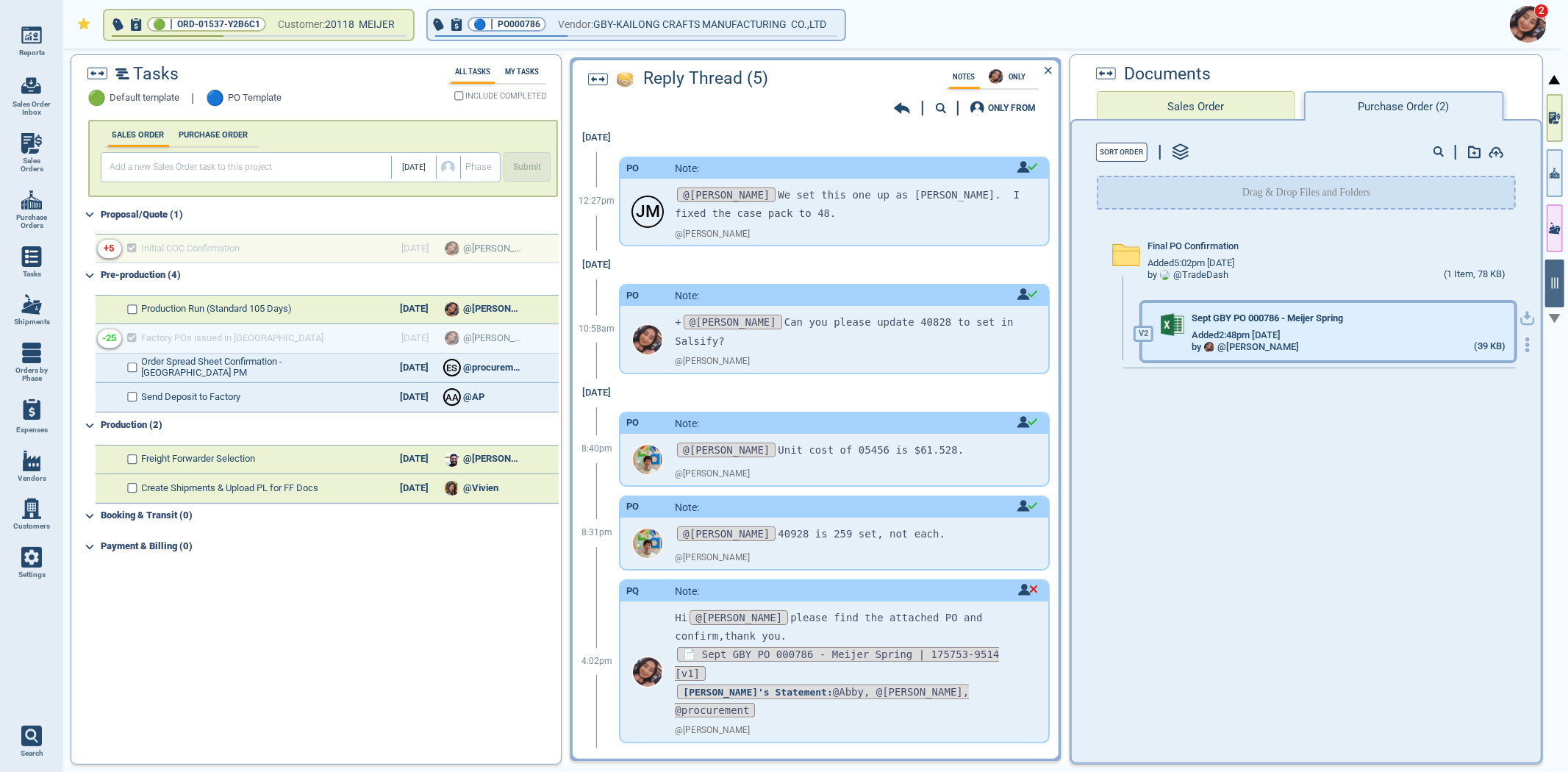
click at [1248, 330] on span "Added 2:48pm 9/30/25" at bounding box center [1235, 335] width 89 height 11
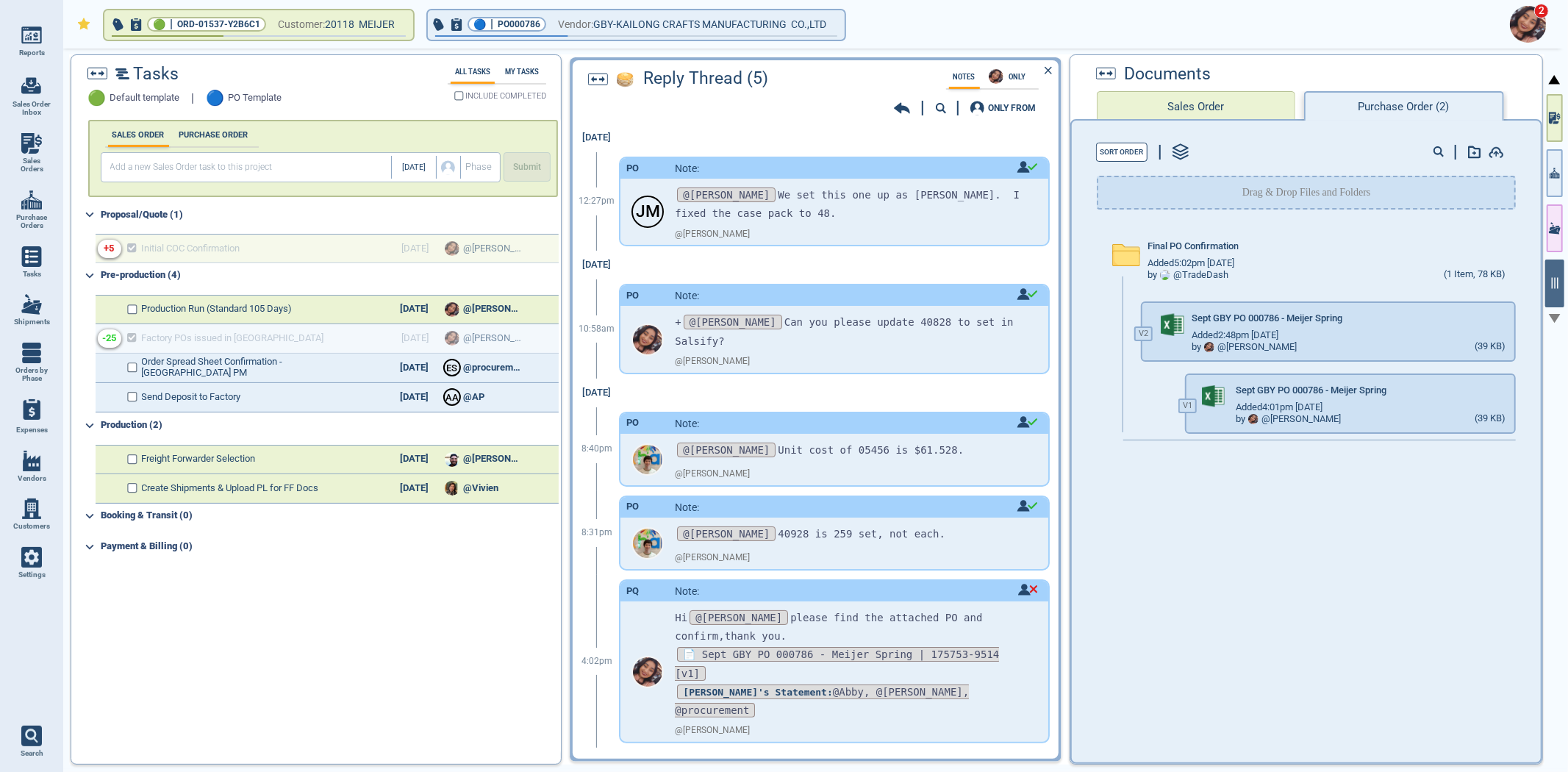
click at [897, 112] on icon at bounding box center [902, 108] width 16 height 15
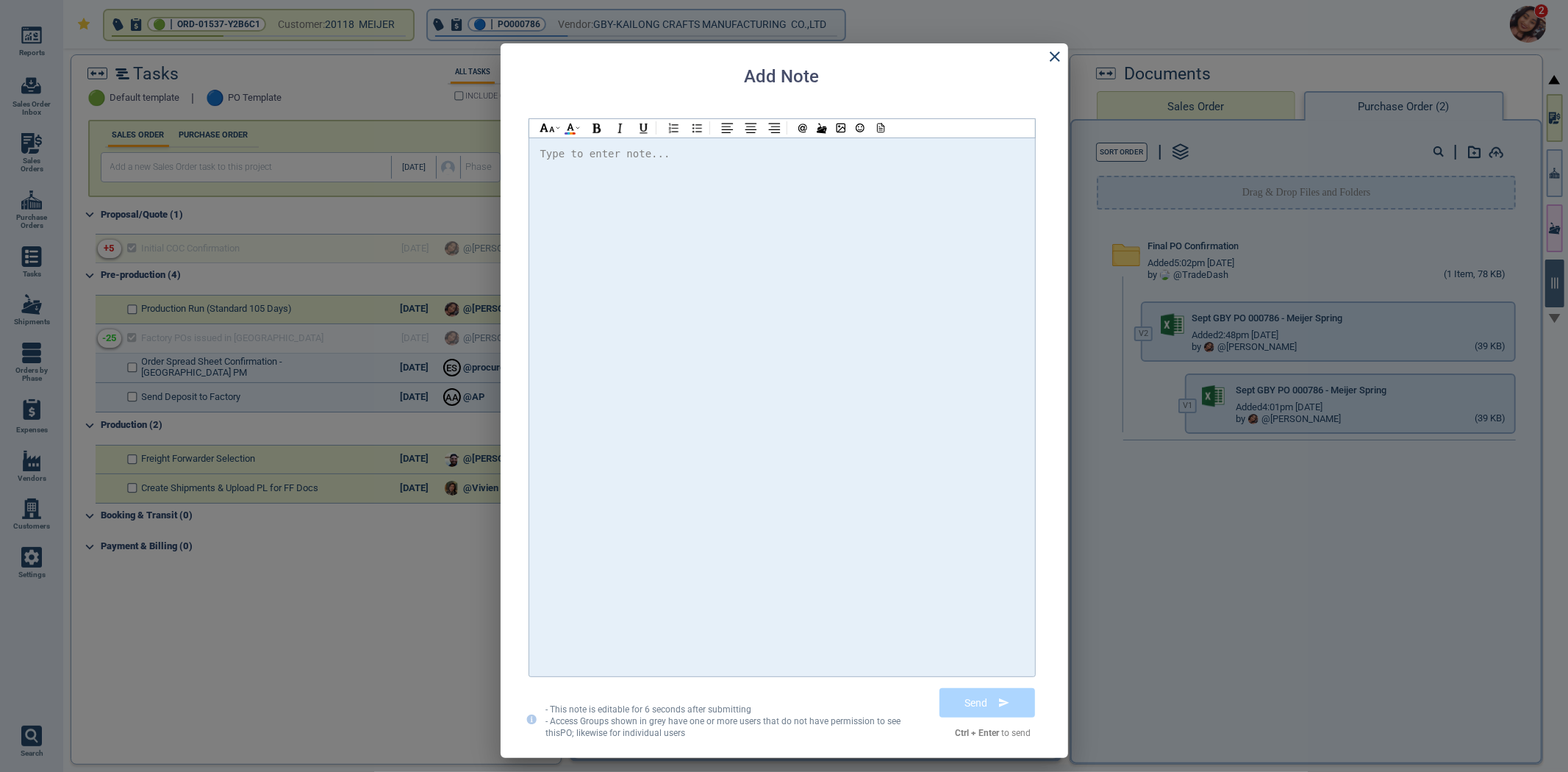
click at [829, 247] on div at bounding box center [781, 407] width 484 height 524
click at [878, 129] on icon at bounding box center [879, 128] width 13 height 11
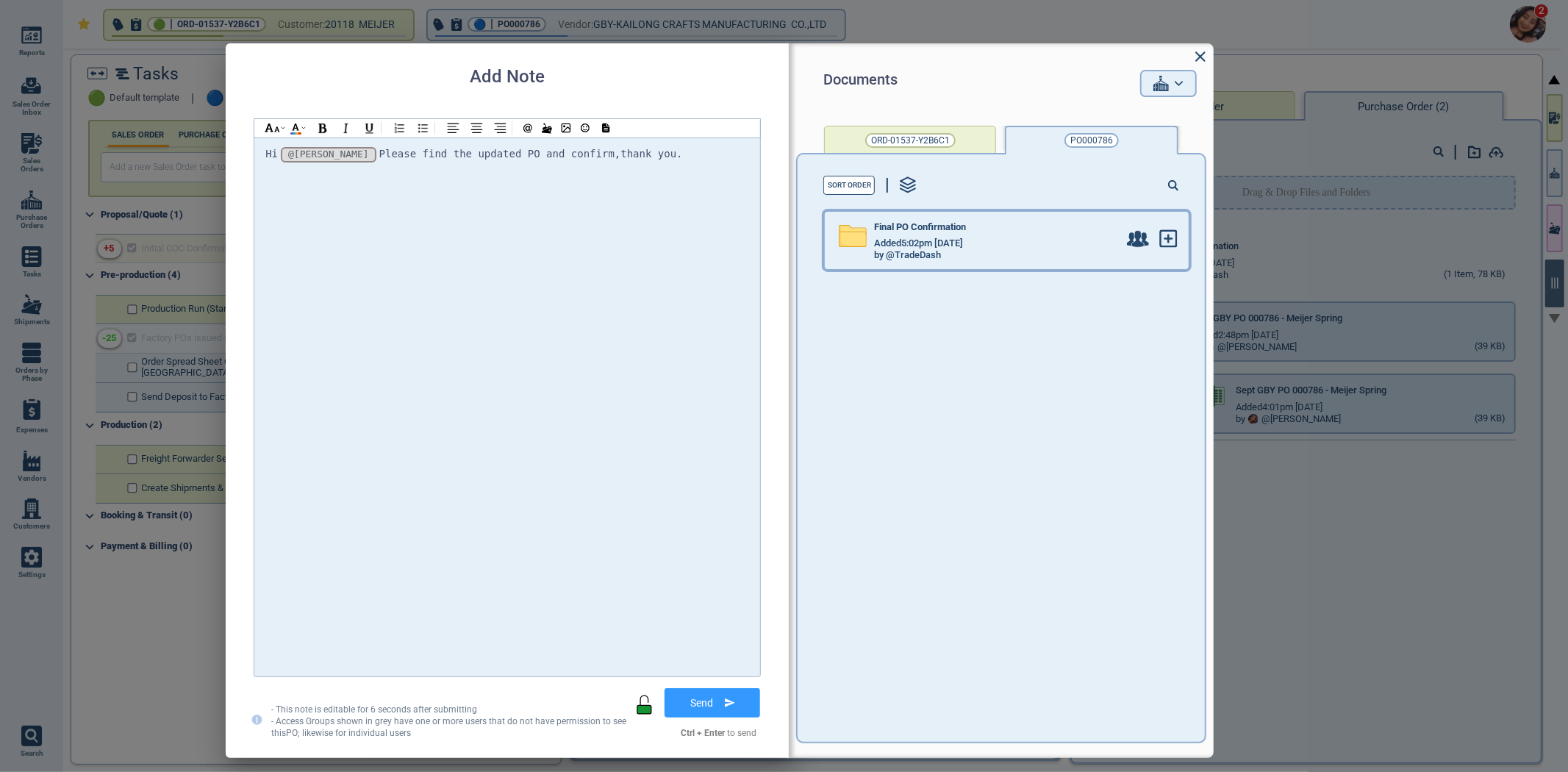
click at [943, 236] on div "Final PO Confirmation" at bounding box center [996, 230] width 244 height 16
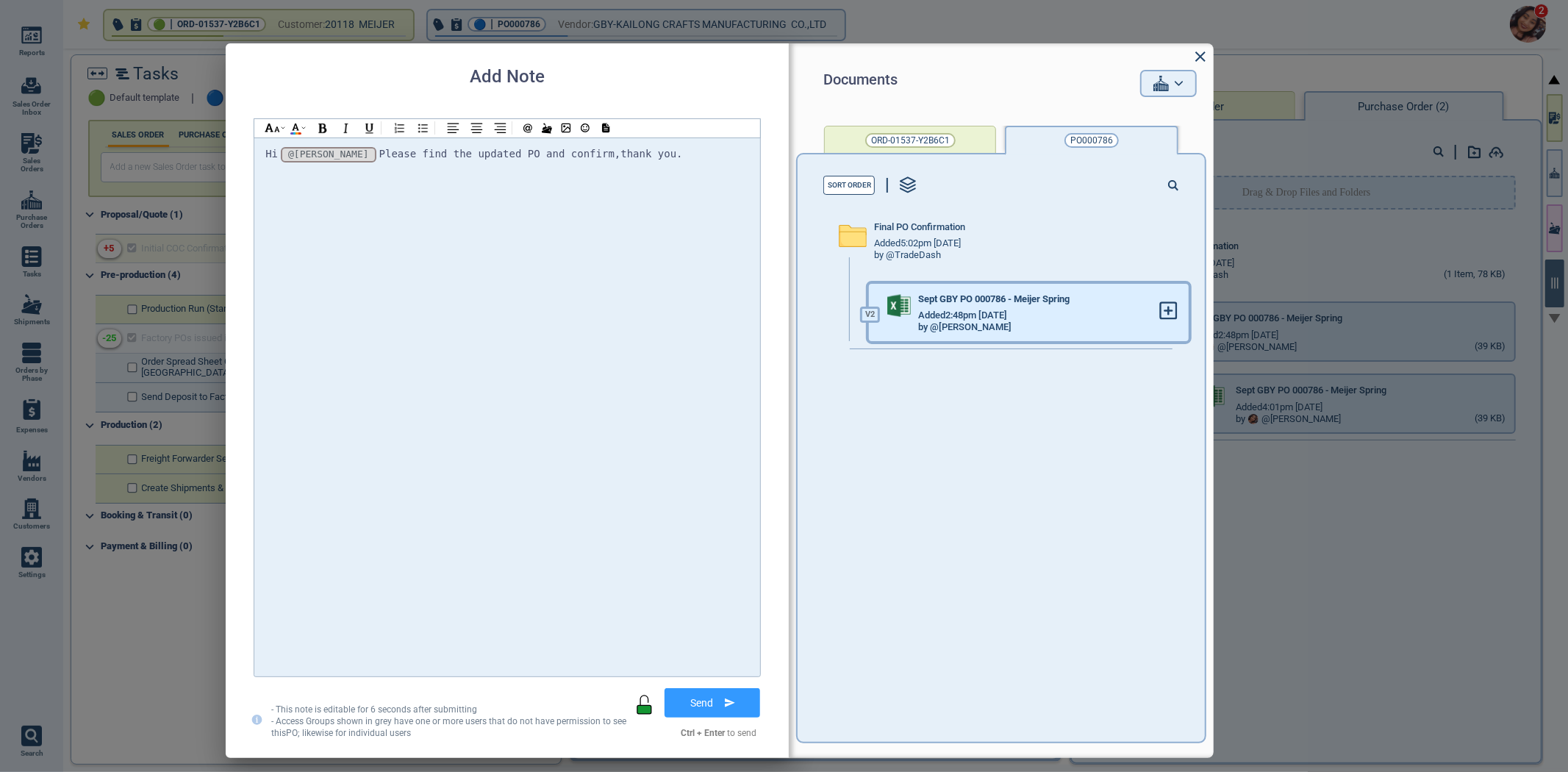
click at [1165, 321] on span at bounding box center [1168, 312] width 18 height 21
click at [1161, 314] on icon at bounding box center [1169, 311] width 16 height 16
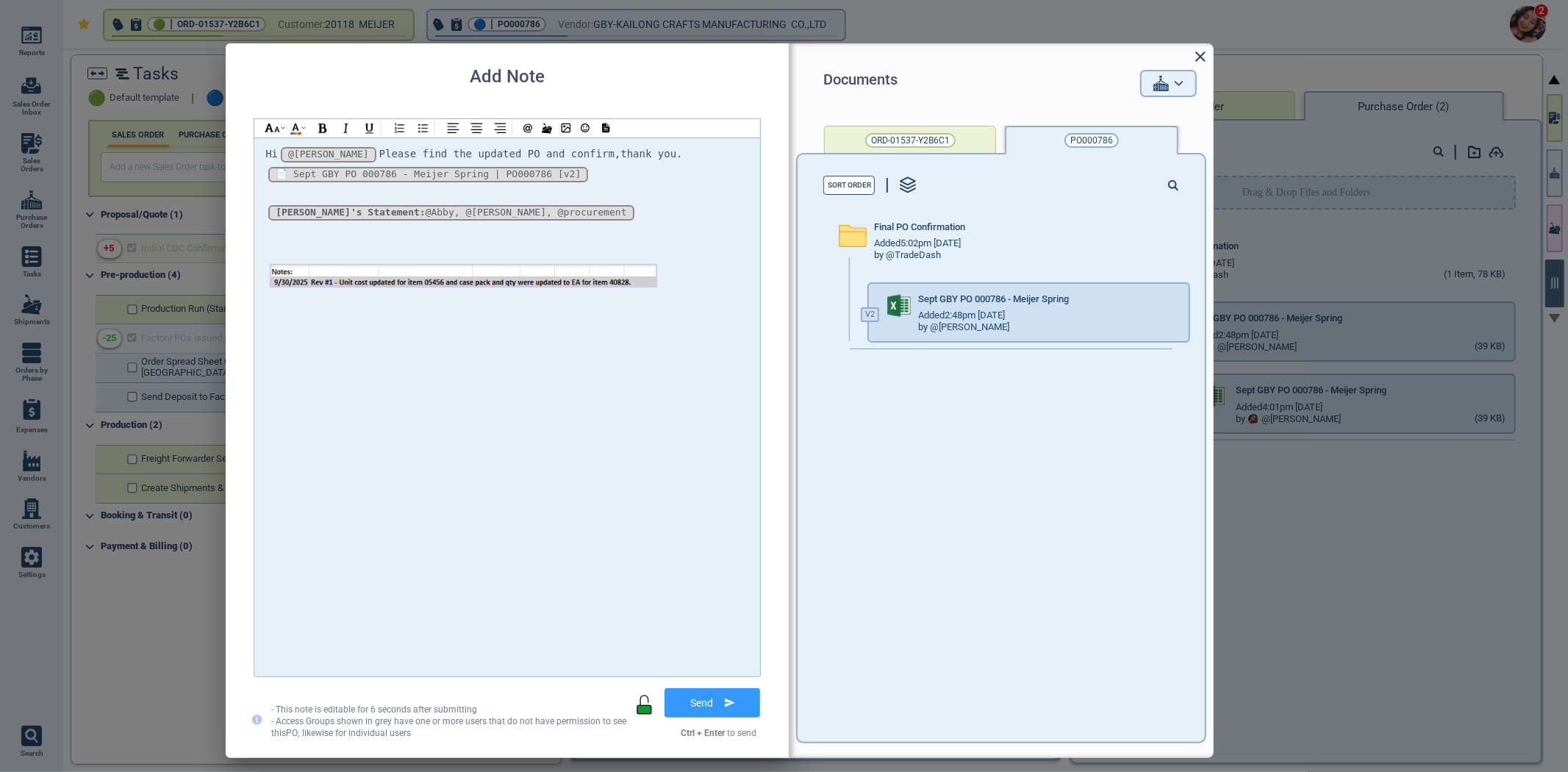
drag, startPoint x: 652, startPoint y: 260, endPoint x: 729, endPoint y: 273, distance: 78.1
click at [731, 273] on figure at bounding box center [507, 278] width 484 height 39
click at [656, 272] on img at bounding box center [463, 276] width 386 height 23
drag, startPoint x: 655, startPoint y: 272, endPoint x: 721, endPoint y: 266, distance: 66.3
click at [721, 266] on img at bounding box center [497, 278] width 455 height 27
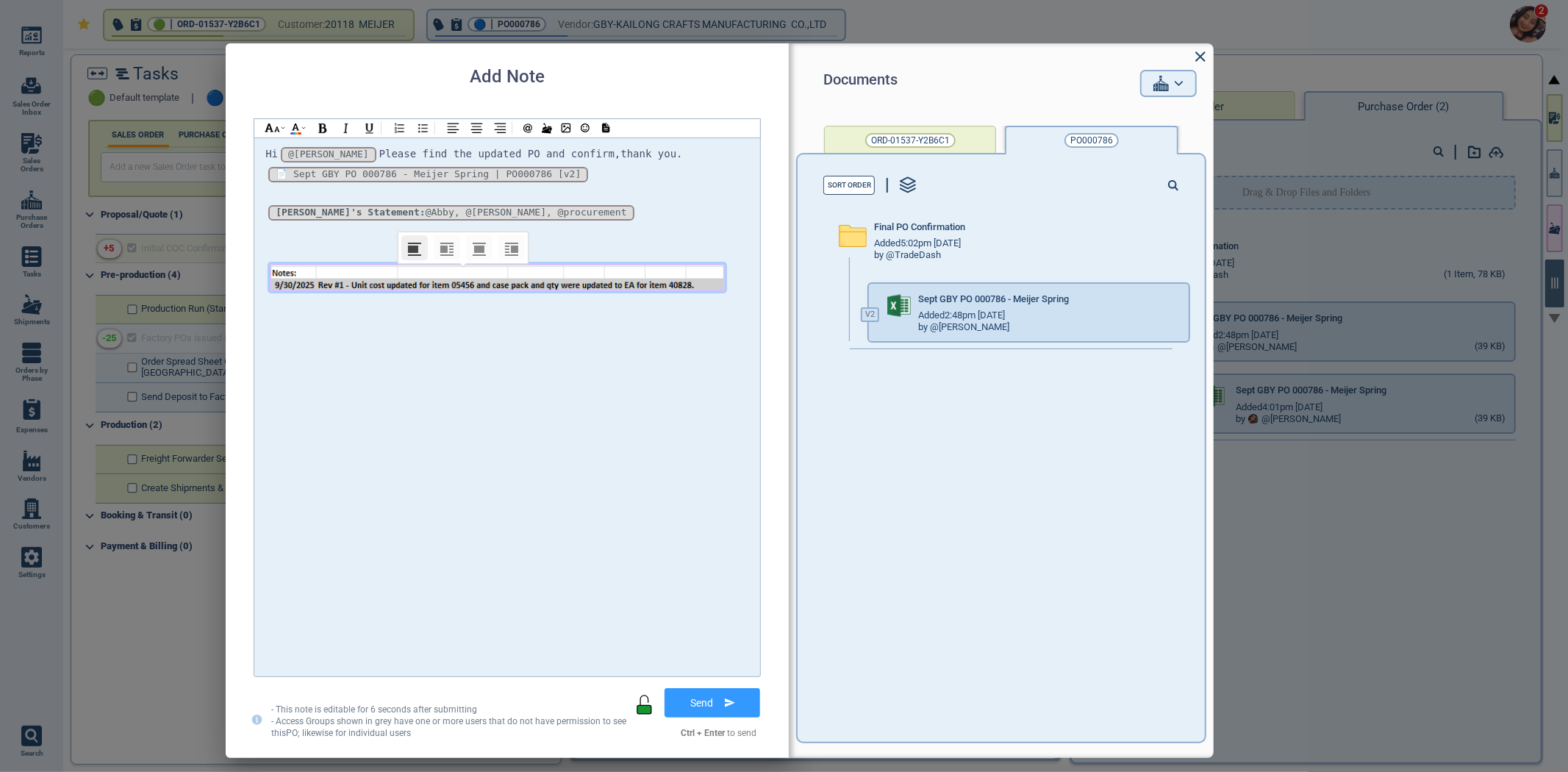
click at [670, 316] on div at bounding box center [507, 310] width 484 height 18
click at [728, 702] on button "Send" at bounding box center [712, 703] width 106 height 37
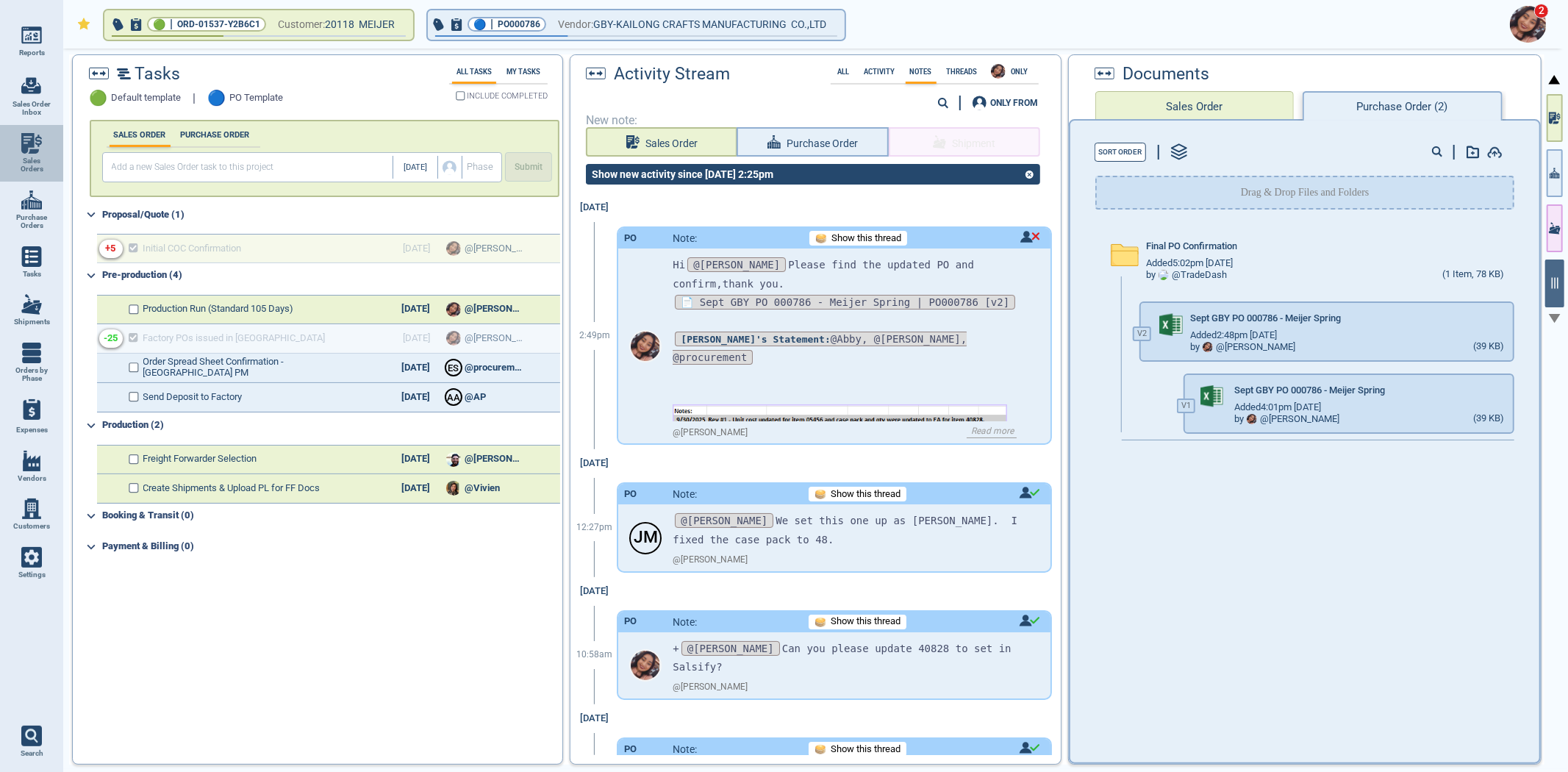
click at [34, 151] on img at bounding box center [31, 143] width 20 height 20
select select "50"
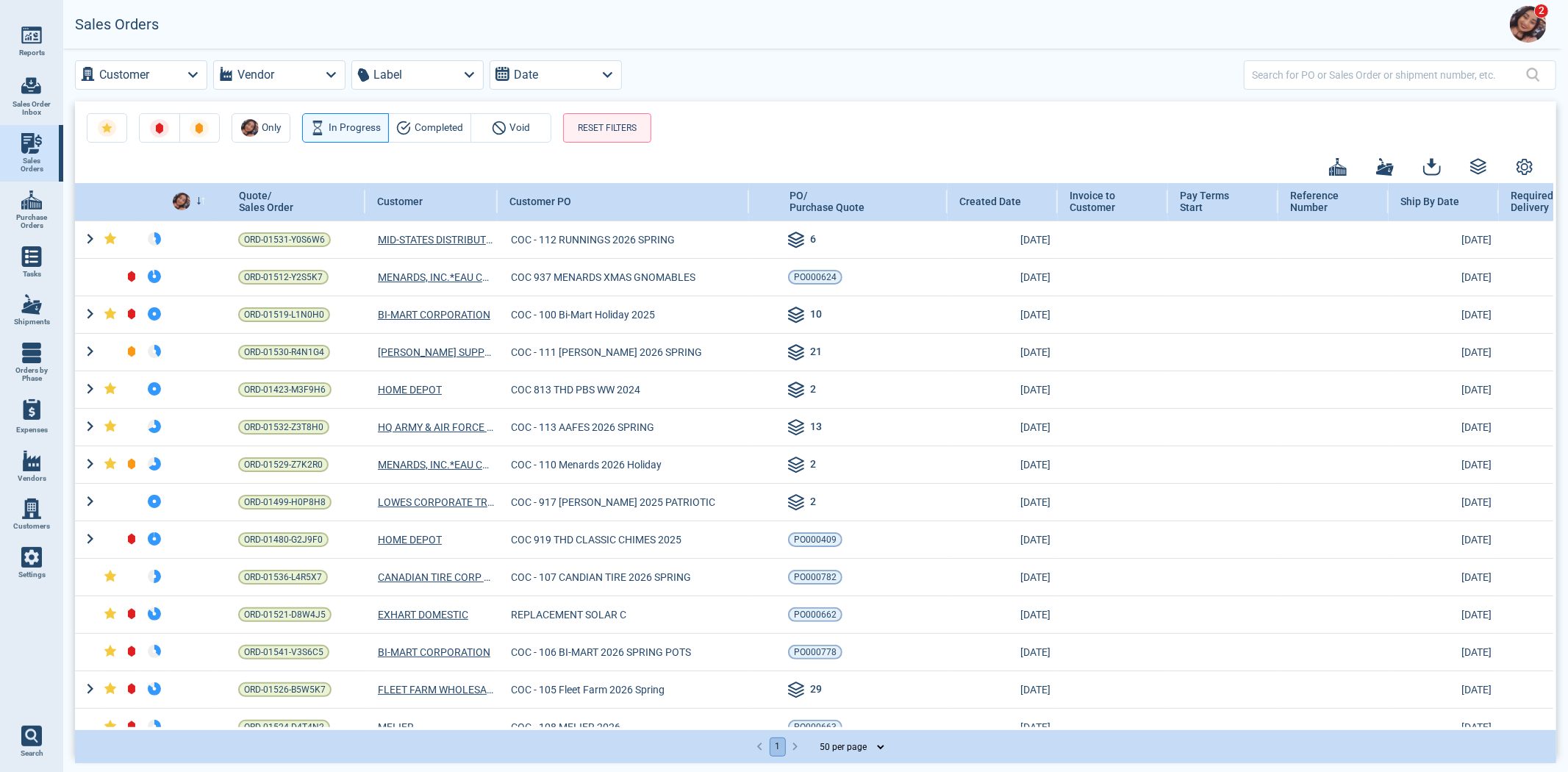
click at [46, 214] on span "Purchase Orders" at bounding box center [31, 221] width 40 height 17
select select "50"
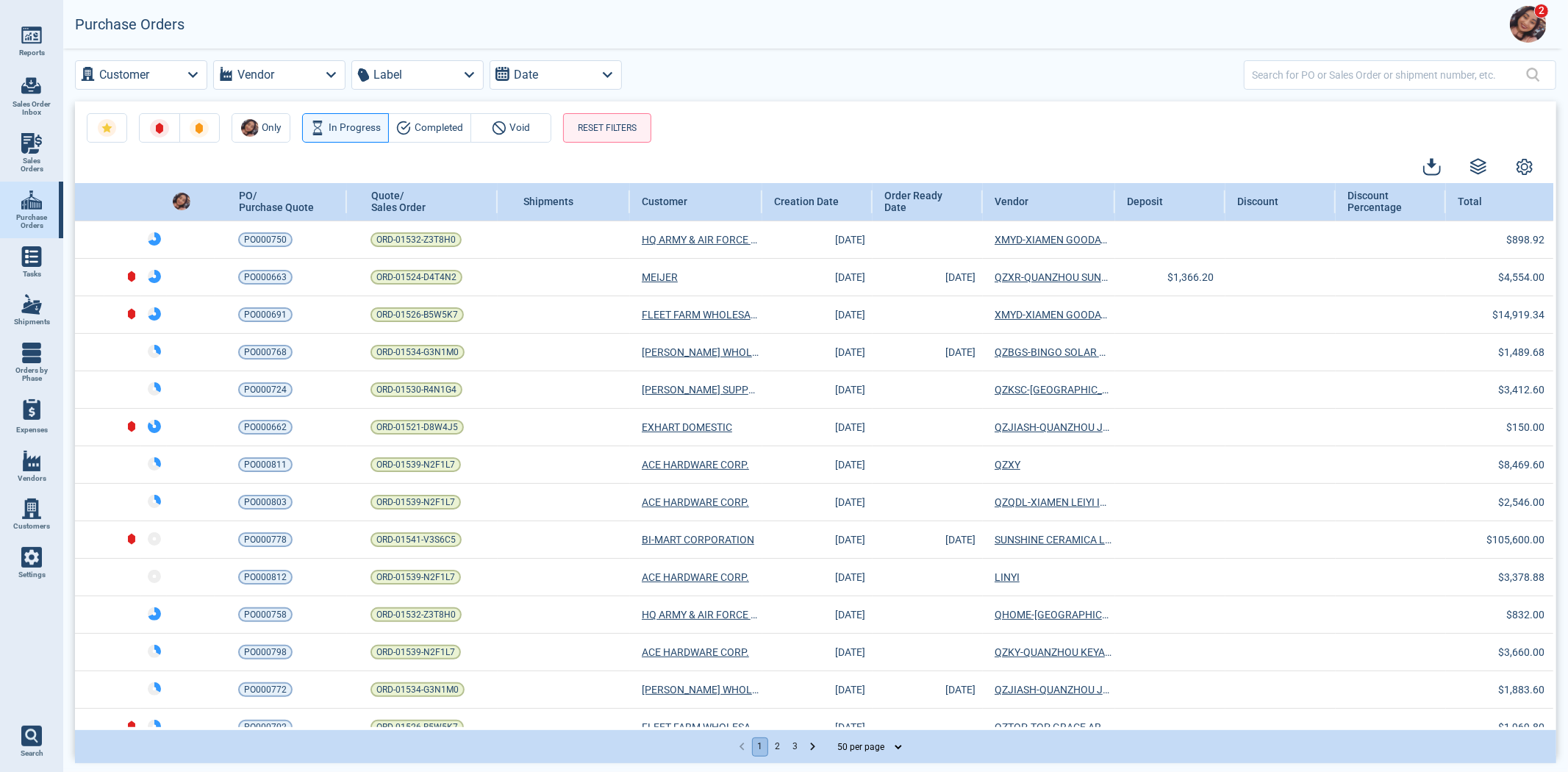
drag, startPoint x: 1413, startPoint y: 59, endPoint x: 1401, endPoint y: 68, distance: 15.0
click at [1410, 60] on div "Customer Vendor Label Date Only In Progress Completed Void RESET FILTERS PO/ Pu…" at bounding box center [816, 408] width 1505 height 720
click at [1400, 68] on input "text" at bounding box center [1389, 75] width 274 height 21
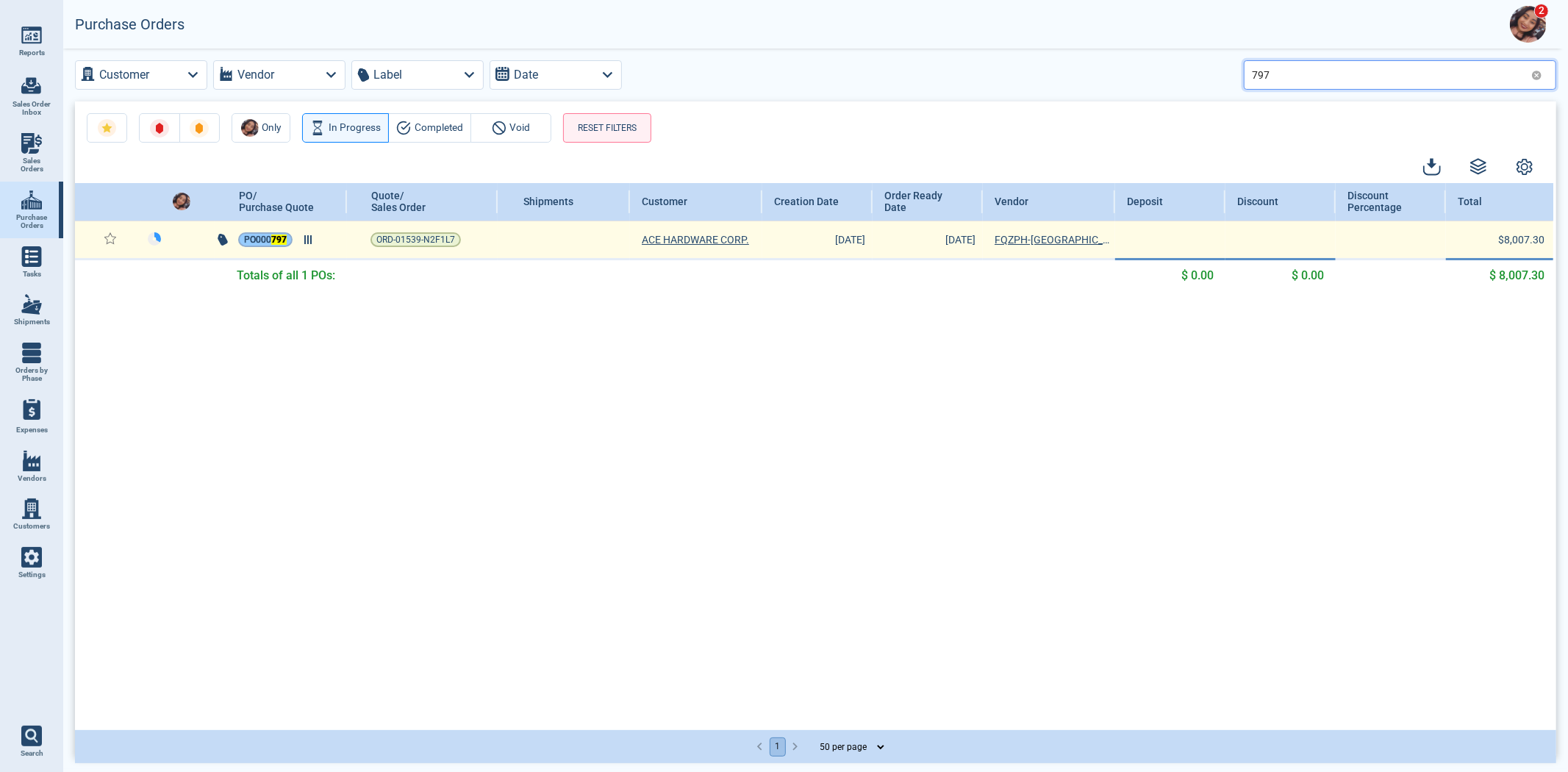
type input "797"
click at [269, 236] on span "PO000 797" at bounding box center [265, 240] width 43 height 15
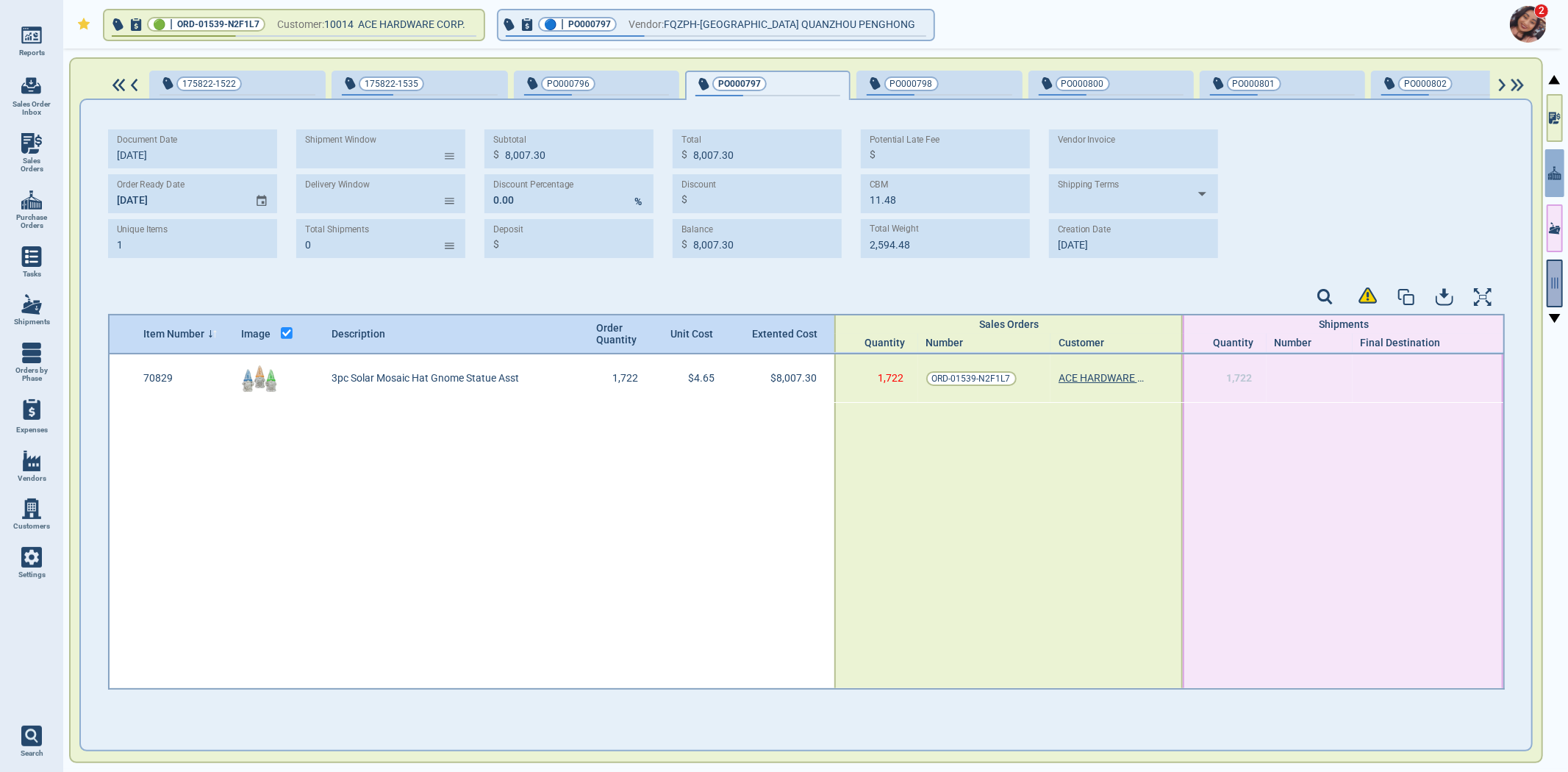
click at [1550, 294] on button "button" at bounding box center [1554, 283] width 16 height 47
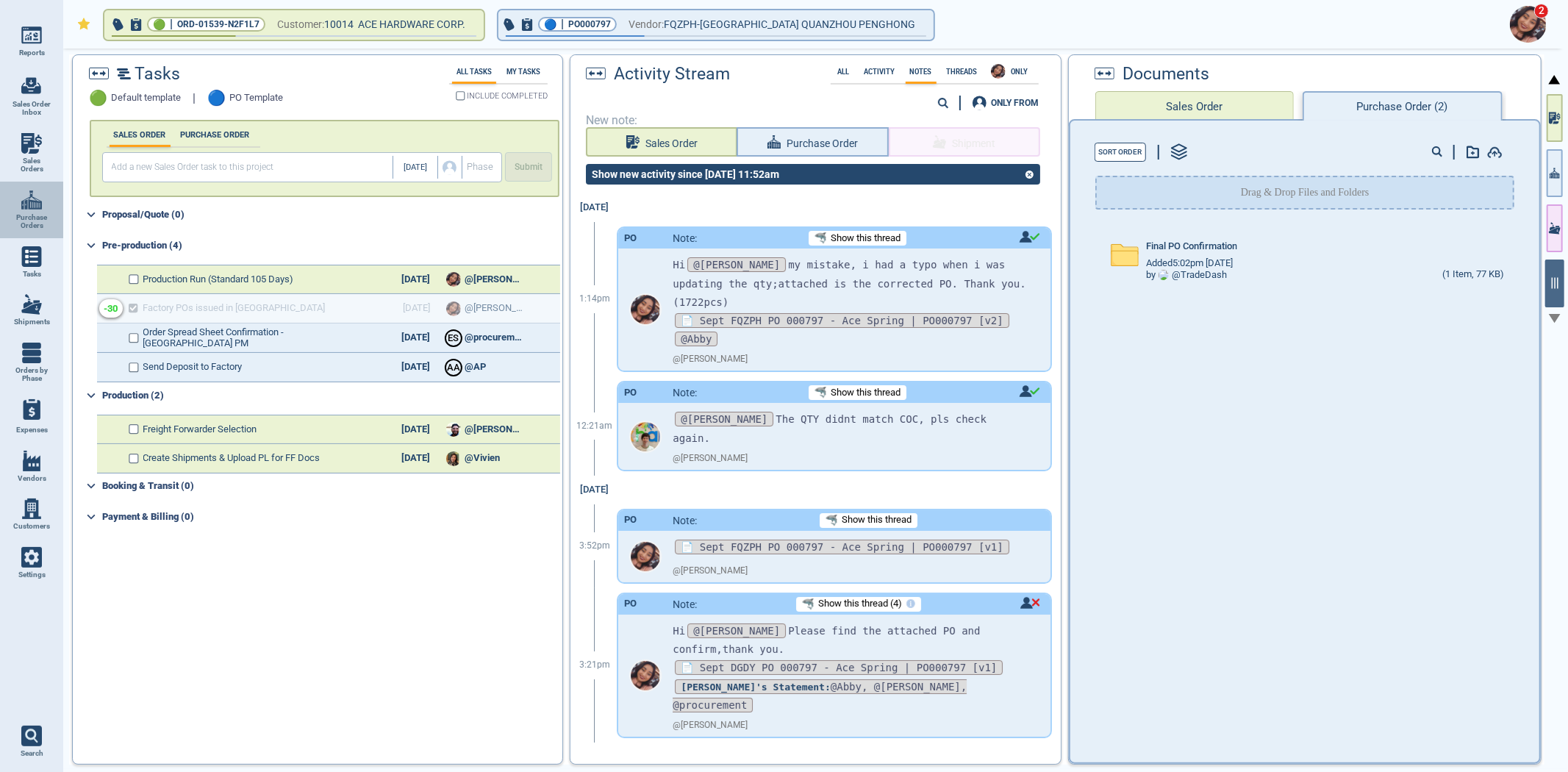
click at [39, 184] on link "Purchase Orders" at bounding box center [32, 210] width 63 height 56
select select "50"
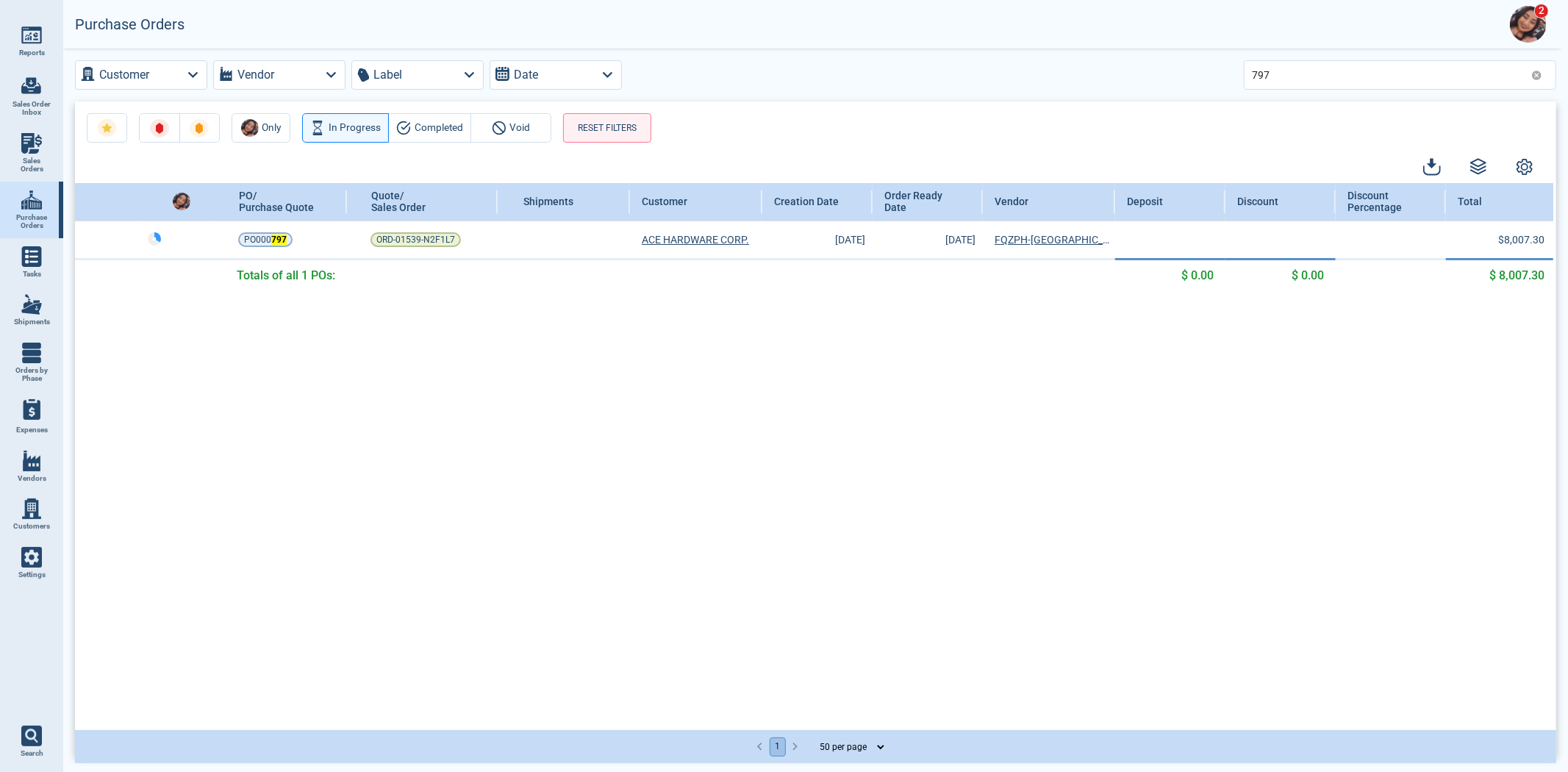
click at [41, 147] on link "Sales Orders" at bounding box center [32, 153] width 63 height 56
select select "50"
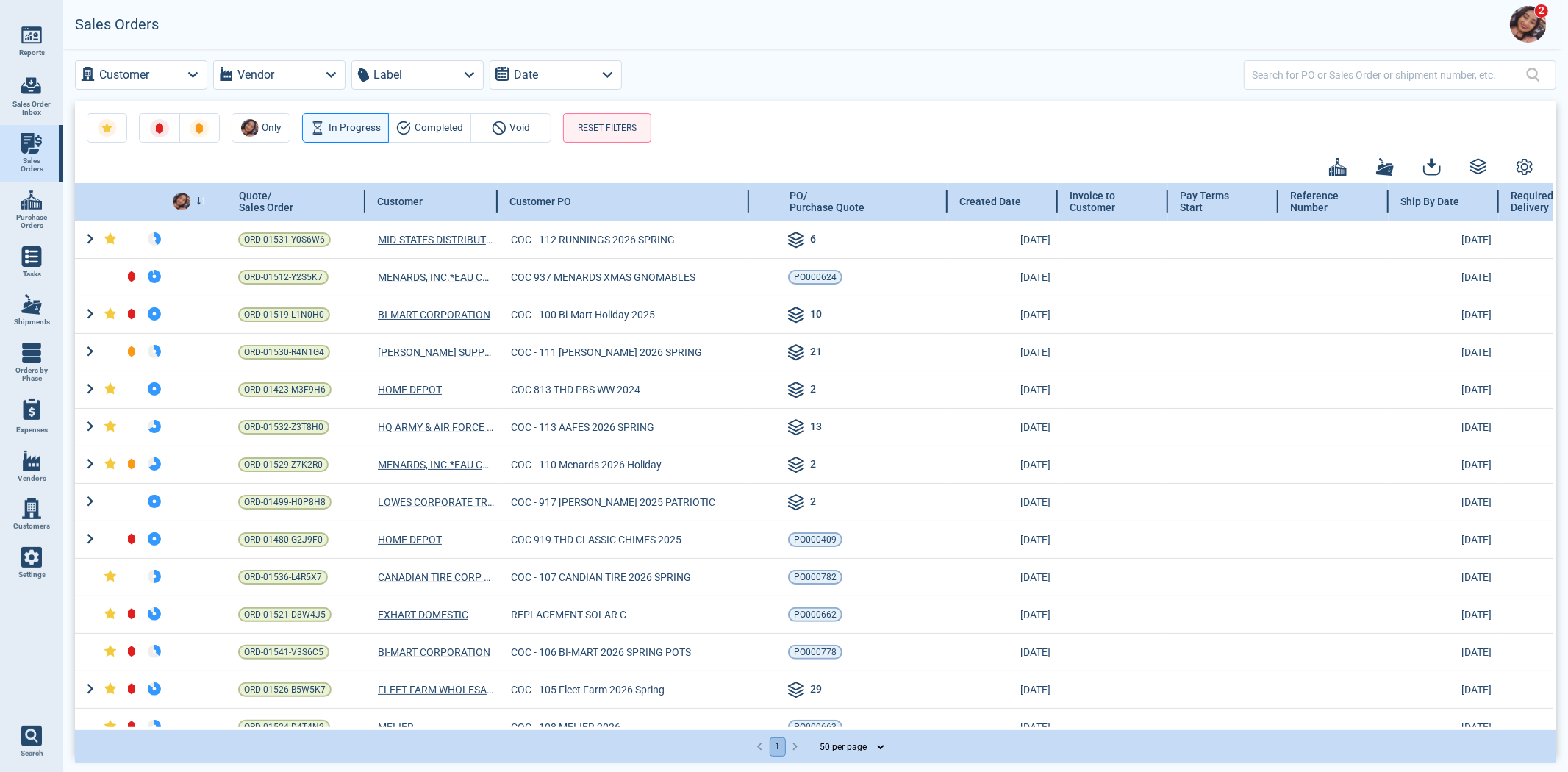
click at [196, 193] on div at bounding box center [222, 201] width 111 height 38
click at [203, 206] on span at bounding box center [201, 201] width 10 height 11
drag, startPoint x: 201, startPoint y: 203, endPoint x: 1091, endPoint y: 79, distance: 898.6
click at [203, 203] on icon at bounding box center [201, 200] width 10 height 8
